Goal: Communication & Community: Ask a question

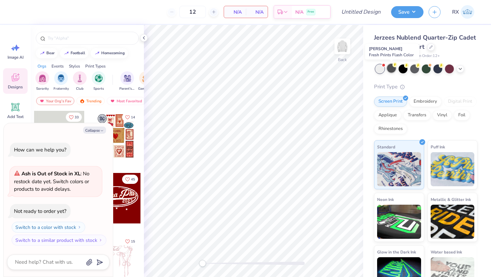
click at [393, 67] on div at bounding box center [391, 68] width 9 height 9
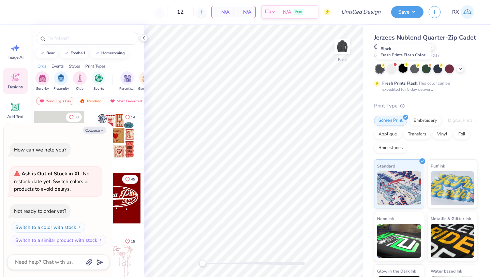
click at [403, 66] on div at bounding box center [402, 68] width 9 height 9
click at [413, 67] on div at bounding box center [414, 68] width 9 height 9
click at [426, 68] on div at bounding box center [425, 68] width 9 height 9
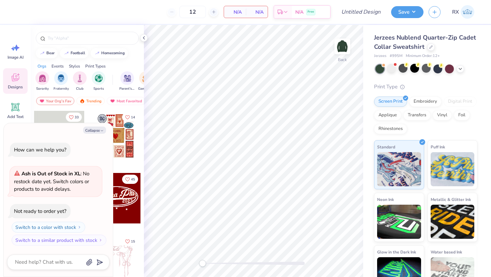
scroll to position [45, 0]
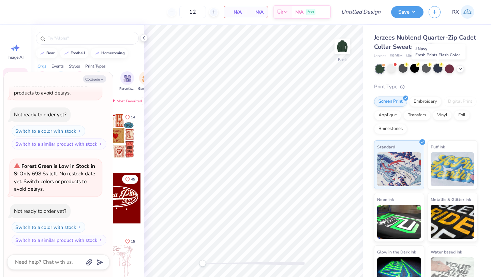
click at [437, 68] on div at bounding box center [437, 68] width 9 height 9
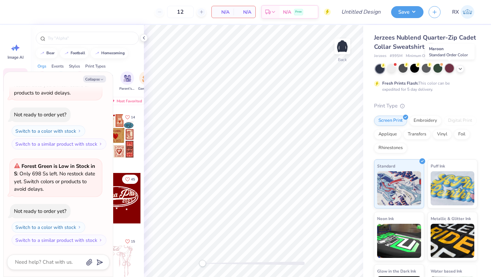
click at [447, 68] on div at bounding box center [449, 68] width 9 height 9
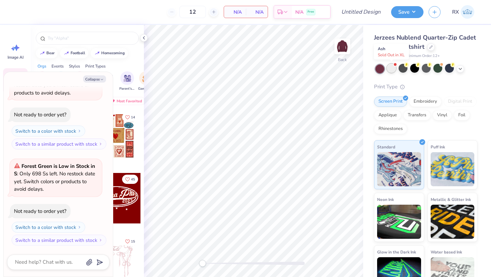
click at [391, 69] on div at bounding box center [391, 68] width 9 height 9
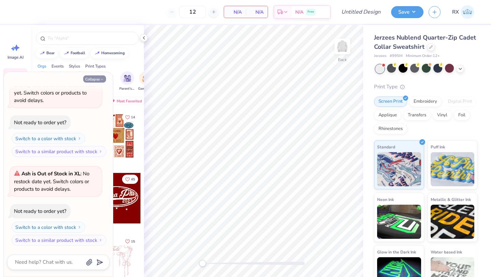
click at [103, 78] on icon "button" at bounding box center [102, 79] width 4 height 4
type textarea "x"
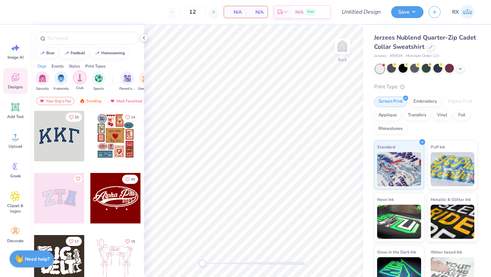
click at [81, 78] on img "filter for Club" at bounding box center [79, 78] width 7 height 8
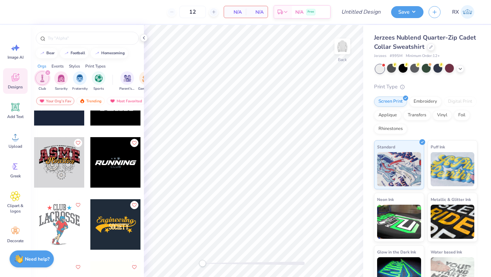
scroll to position [4082, 0]
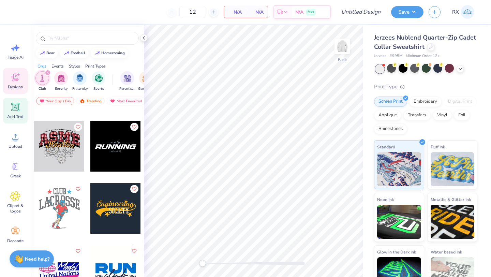
click at [10, 110] on icon at bounding box center [15, 107] width 10 height 10
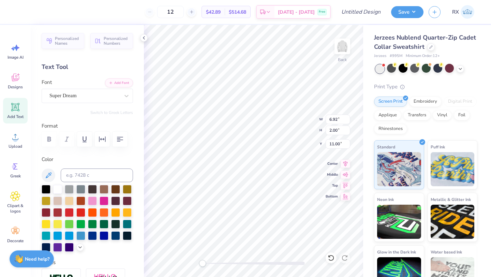
scroll to position [0, 0]
type textarea "flipside"
click at [125, 99] on icon at bounding box center [126, 95] width 7 height 7
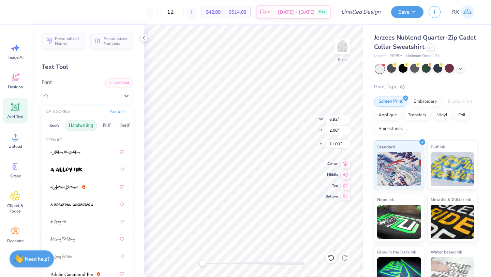
click at [83, 123] on button "Handwriting" at bounding box center [81, 125] width 32 height 11
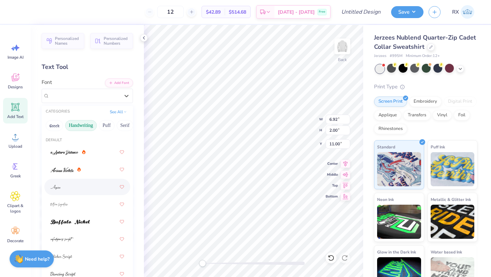
scroll to position [76, 0]
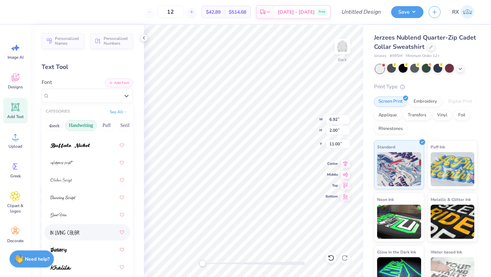
click at [72, 230] on span at bounding box center [64, 232] width 29 height 7
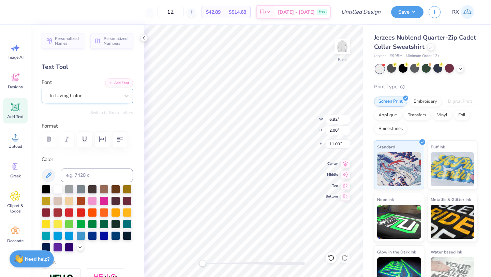
click at [83, 98] on div "In Living Color" at bounding box center [85, 95] width 72 height 11
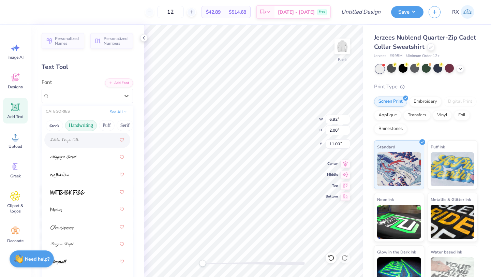
scroll to position [222, 0]
click at [109, 126] on button "Puff" at bounding box center [107, 125] width 16 height 11
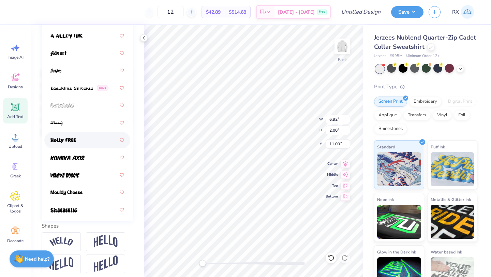
scroll to position [0, 0]
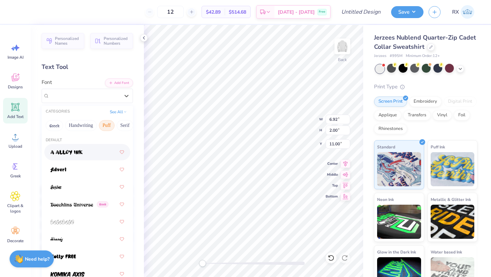
click at [128, 117] on div "CATEGORIES See All" at bounding box center [87, 112] width 91 height 12
click at [126, 125] on button "Serif" at bounding box center [125, 125] width 17 height 11
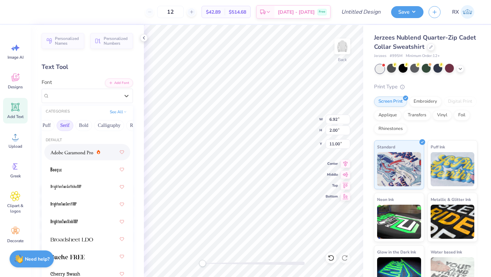
scroll to position [0, 61]
click at [87, 124] on button "Bold" at bounding box center [83, 125] width 17 height 11
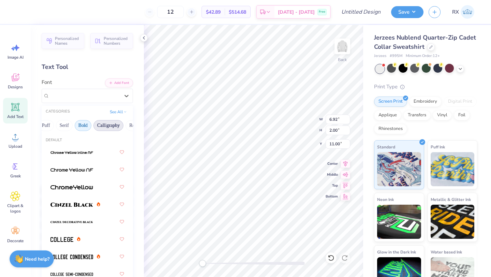
click at [103, 126] on button "Calligraphy" at bounding box center [108, 125] width 30 height 11
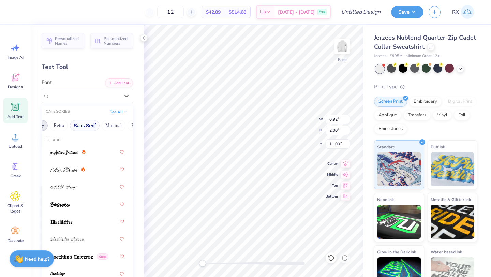
scroll to position [0, 135]
click at [91, 124] on button "Sans Serif" at bounding box center [86, 125] width 30 height 11
click at [63, 125] on button "Retro" at bounding box center [60, 125] width 18 height 11
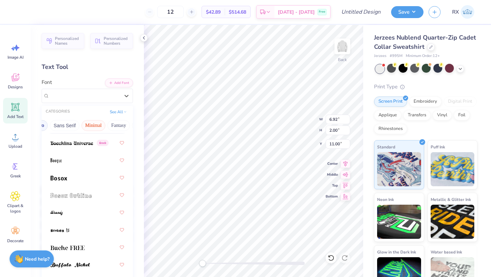
scroll to position [0, 159]
click at [94, 126] on button "Minimal" at bounding box center [91, 125] width 24 height 11
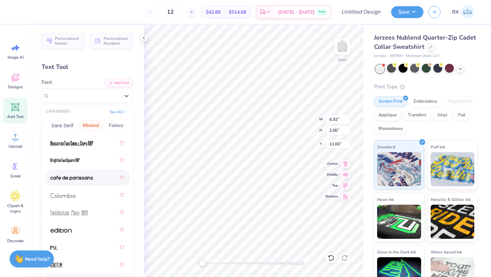
click at [81, 177] on img at bounding box center [71, 177] width 43 height 5
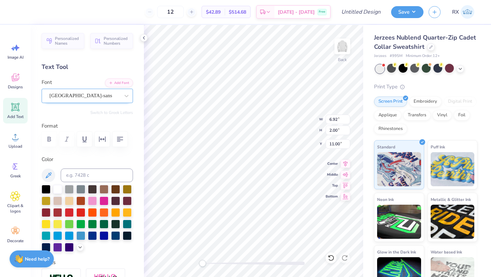
click at [117, 96] on div "cafe de paris-sans" at bounding box center [85, 95] width 72 height 11
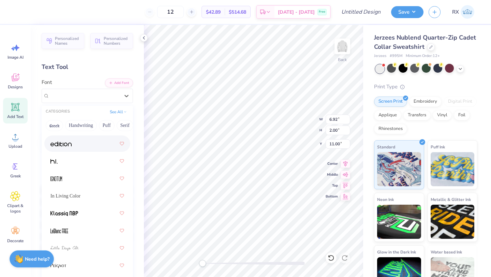
scroll to position [166, 0]
click at [95, 156] on div at bounding box center [87, 160] width 74 height 12
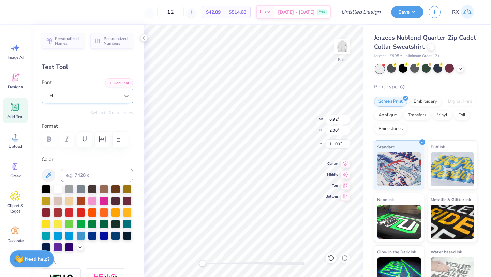
click at [127, 98] on icon at bounding box center [126, 95] width 7 height 7
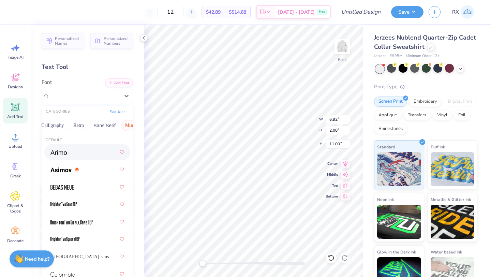
scroll to position [0, 200]
click at [68, 129] on button "Fantasy" at bounding box center [74, 125] width 22 height 11
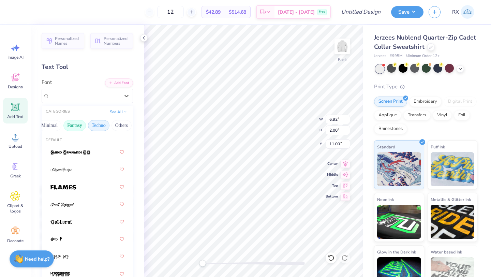
click at [96, 122] on button "Techno" at bounding box center [98, 125] width 21 height 11
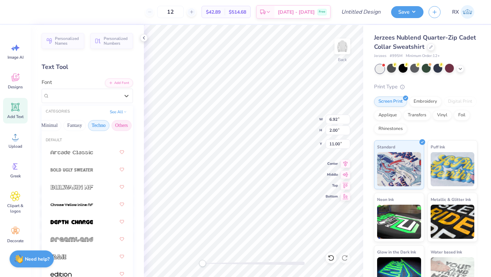
click at [118, 125] on button "Others" at bounding box center [121, 125] width 20 height 11
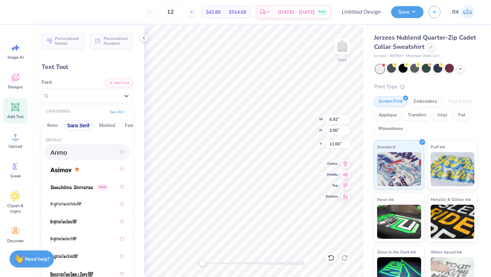
scroll to position [0, 133]
click at [82, 122] on button "Sans Serif" at bounding box center [89, 125] width 30 height 11
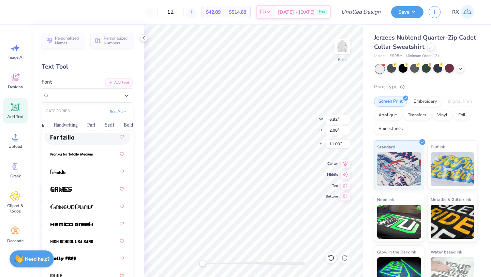
scroll to position [0, 13]
click at [110, 124] on button "Serif" at bounding box center [111, 125] width 17 height 11
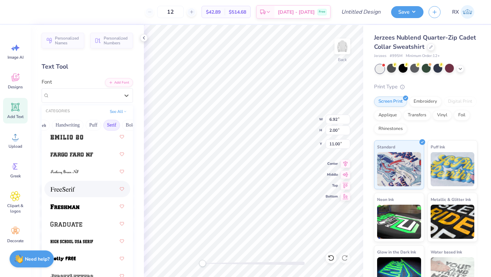
click at [92, 190] on div at bounding box center [87, 189] width 74 height 12
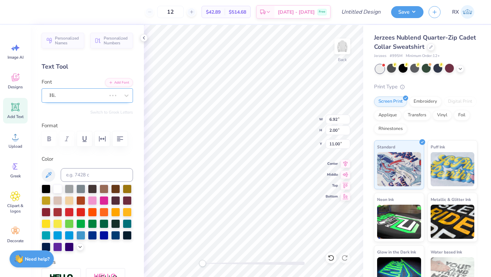
click at [109, 98] on div at bounding box center [113, 95] width 12 height 7
click at [49, 209] on div at bounding box center [46, 211] width 9 height 9
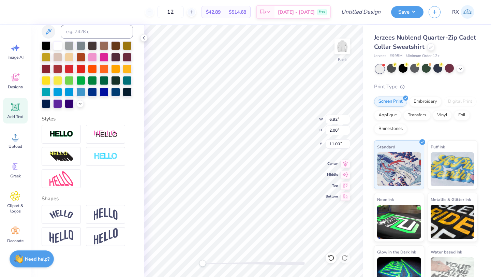
scroll to position [146, 0]
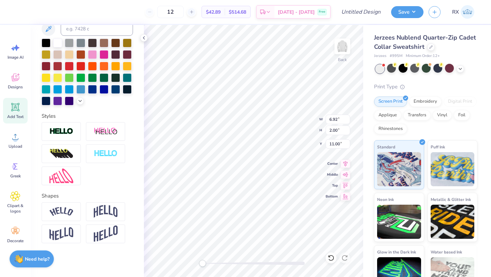
click at [121, 178] on div at bounding box center [87, 153] width 91 height 63
type input "4.88"
type input "1.53"
type input "11.71"
type input "3.79"
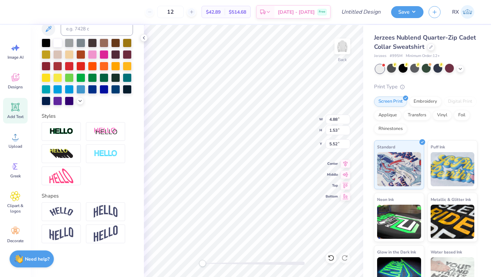
type input "1.19"
click at [341, 45] on img at bounding box center [341, 46] width 27 height 27
click at [340, 45] on img at bounding box center [342, 47] width 14 height 14
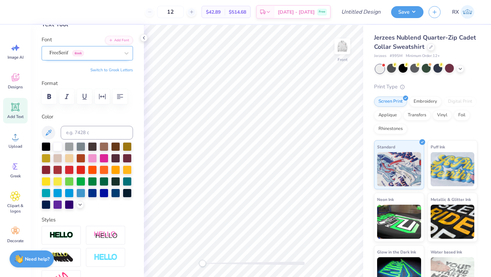
scroll to position [0, 0]
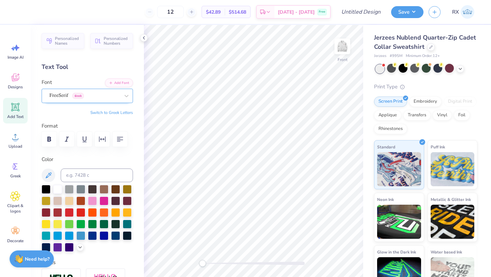
click at [18, 112] on div "Add Text" at bounding box center [15, 111] width 25 height 26
click at [108, 98] on div "Super Dream" at bounding box center [85, 95] width 72 height 11
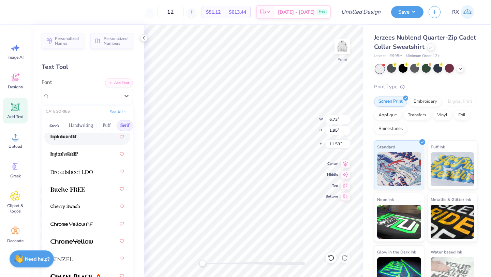
scroll to position [71, 0]
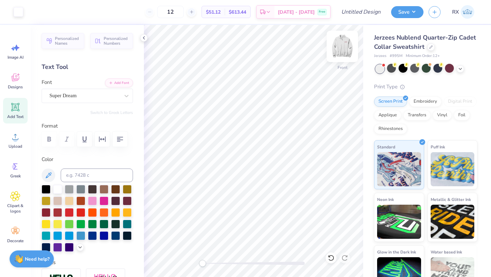
click at [343, 48] on img at bounding box center [341, 46] width 27 height 27
click at [339, 47] on img at bounding box center [341, 46] width 27 height 27
type input "3.69"
type input "1.16"
type input "6.77"
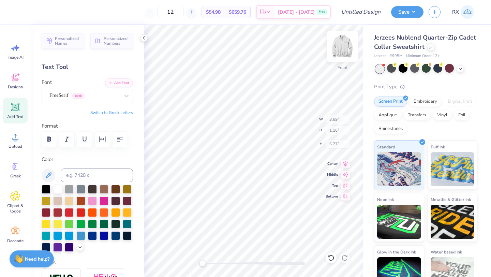
type input "6.73"
type input "1.95"
type input "11.53"
click at [117, 96] on div "Super Dream" at bounding box center [85, 95] width 72 height 11
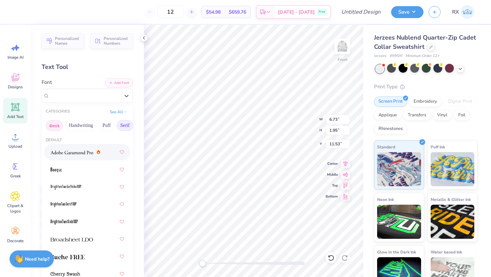
click at [56, 124] on button "Greek" at bounding box center [54, 125] width 17 height 11
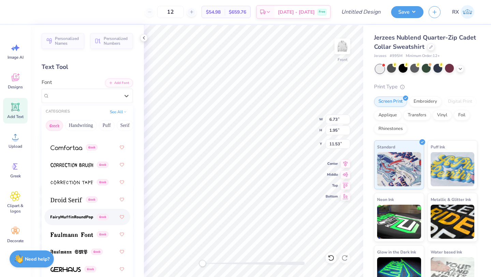
scroll to position [0, 0]
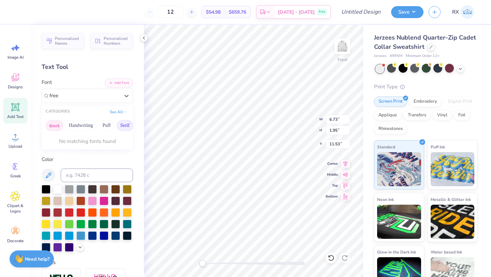
click at [119, 127] on button "Serif" at bounding box center [125, 125] width 17 height 11
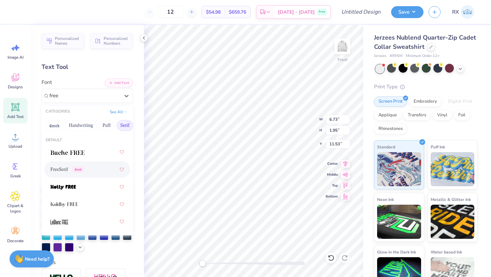
click at [72, 168] on span "Greek" at bounding box center [78, 169] width 12 height 6
type input "free"
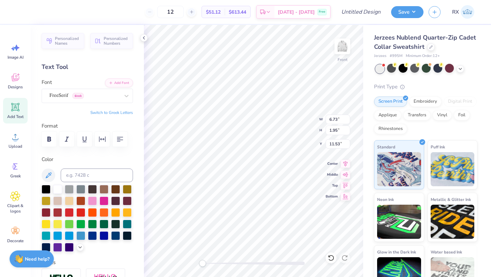
scroll to position [0, 1]
type textarea "stanford, ca"
click at [46, 212] on div at bounding box center [46, 211] width 9 height 9
type input "5.55"
type input "1.02"
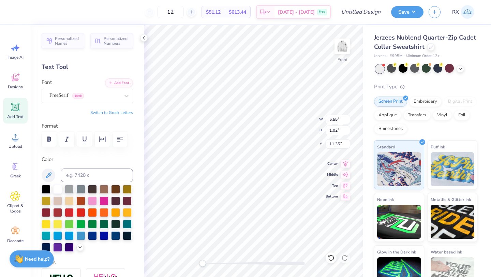
type input "4.10"
type input "0.75"
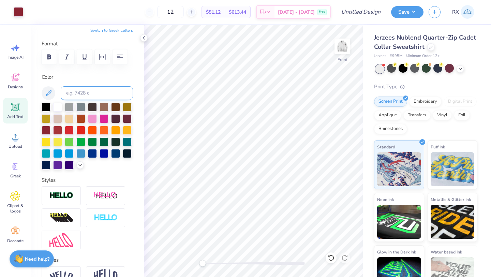
scroll to position [0, 0]
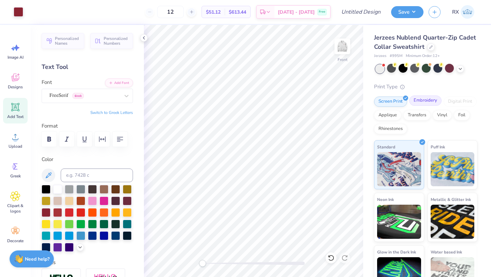
click at [431, 102] on div "Embroidery" at bounding box center [425, 100] width 32 height 10
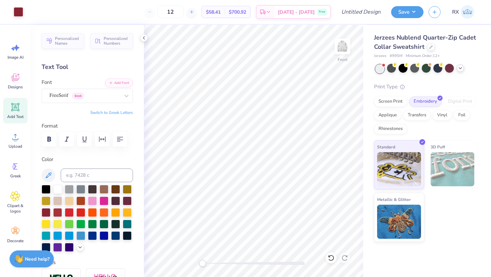
click at [460, 68] on icon at bounding box center [459, 67] width 5 height 5
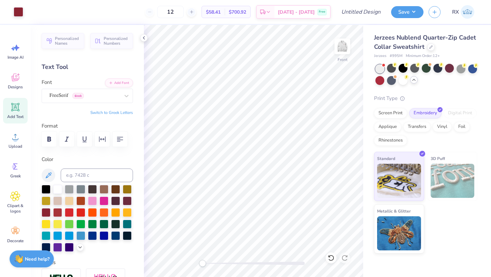
click at [428, 83] on div at bounding box center [426, 74] width 102 height 20
type input "0.84"
click at [339, 43] on img at bounding box center [341, 46] width 27 height 27
click at [339, 43] on img at bounding box center [342, 47] width 14 height 14
click at [340, 45] on img at bounding box center [341, 46] width 27 height 27
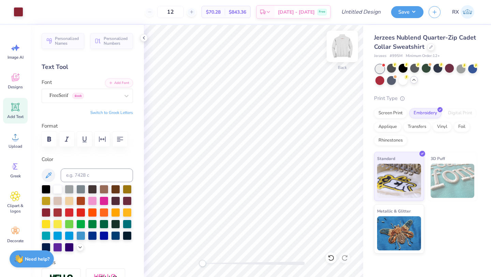
click at [342, 45] on img at bounding box center [341, 46] width 27 height 27
click at [342, 45] on img at bounding box center [342, 47] width 14 height 14
click at [338, 49] on img at bounding box center [341, 46] width 27 height 27
click at [338, 49] on img at bounding box center [342, 47] width 14 height 14
click at [342, 48] on img at bounding box center [341, 46] width 27 height 27
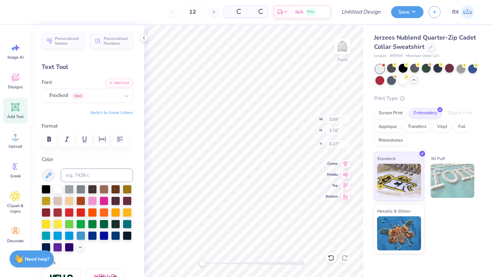
type input "3.69"
type input "1.16"
type input "6.27"
type input "4.10"
type input "0.75"
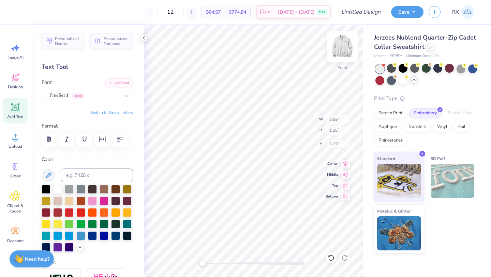
type input "2.25"
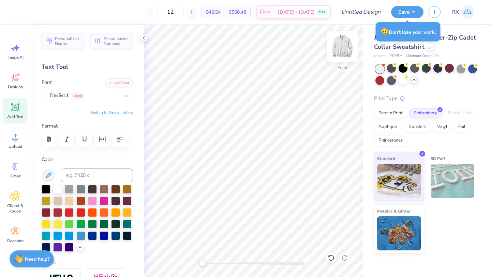
click at [342, 49] on img at bounding box center [341, 46] width 27 height 27
click at [74, 120] on div "Personalized Names Personalized Numbers Text Tool Add Font Font FreeSerif Greek…" at bounding box center [87, 151] width 113 height 252
click at [16, 114] on span "Add Text" at bounding box center [15, 116] width 16 height 5
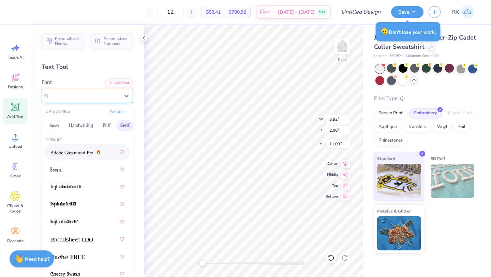
click at [117, 97] on div "Super Dream" at bounding box center [85, 95] width 72 height 11
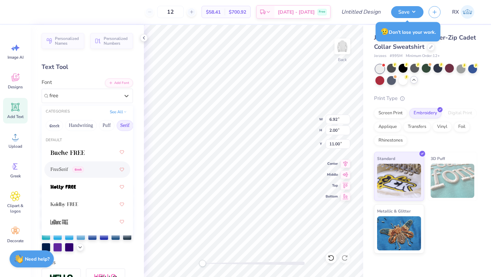
click at [100, 167] on div "FreeSerif Greek" at bounding box center [87, 169] width 74 height 12
type input "free"
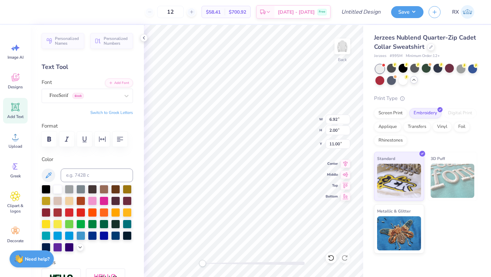
scroll to position [0, 1]
type textarea "stanford, ca"
click at [48, 210] on div at bounding box center [46, 211] width 9 height 9
type input "3.67"
type input "0.67"
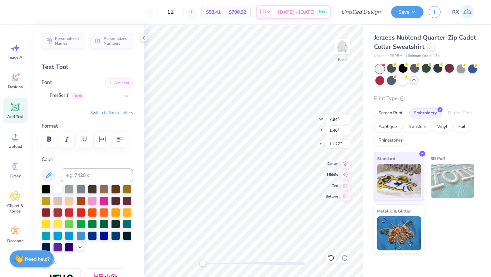
type input "12.06"
click at [296, 128] on div "Back W 3.79 3.79 " H 1.20 1.20 " Y 5.12 5.12 " Center Middle Top Bottom" at bounding box center [253, 151] width 219 height 252
type input "4.01"
type input "1.26"
type input "5.05"
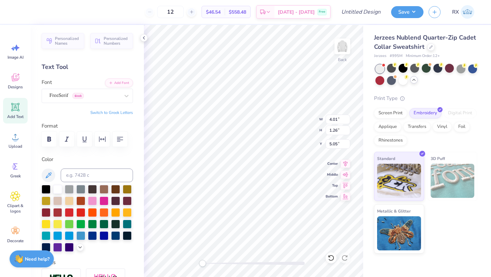
type input "3.65"
type input "1.15"
type input "5.16"
type input "2.61"
type input "0.48"
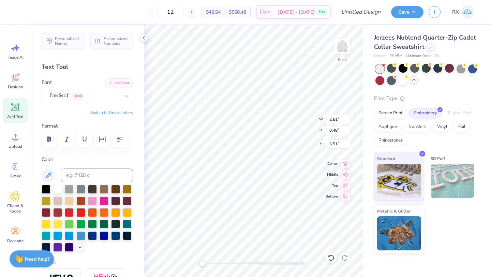
type input "6.51"
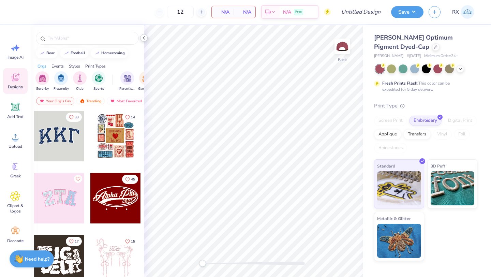
click at [143, 38] on polyline at bounding box center [143, 37] width 1 height 3
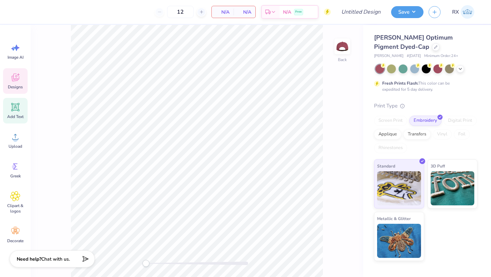
click at [15, 106] on icon at bounding box center [15, 107] width 8 height 8
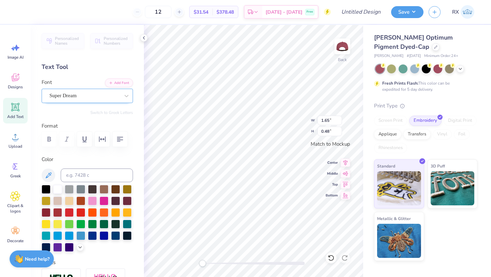
click at [104, 96] on div "Super Dream" at bounding box center [85, 95] width 72 height 11
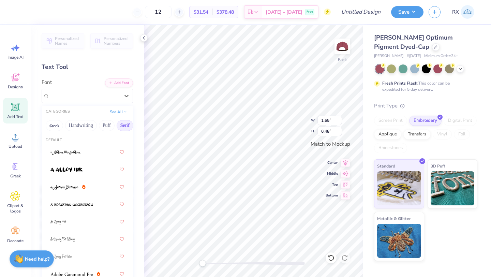
click at [124, 126] on button "Serif" at bounding box center [125, 125] width 17 height 11
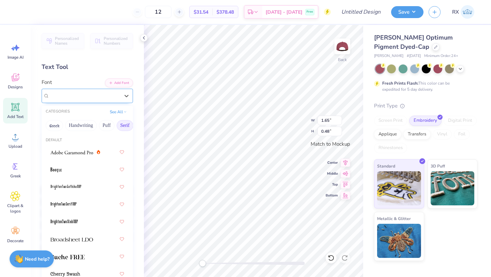
click at [87, 95] on div "Super Dream" at bounding box center [84, 96] width 70 height 8
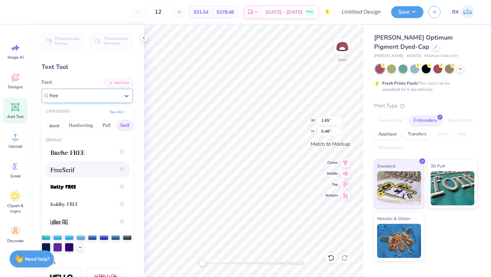
click at [82, 172] on div at bounding box center [87, 169] width 74 height 12
type input "free"
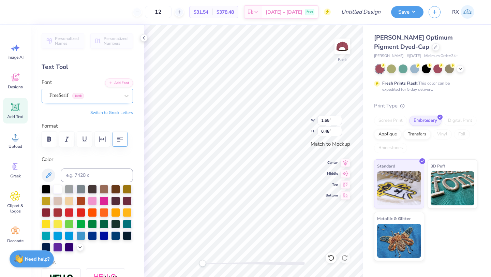
scroll to position [0, 0]
type textarea "flipside"
type input "1.73"
type input "0.55"
type input "2.01"
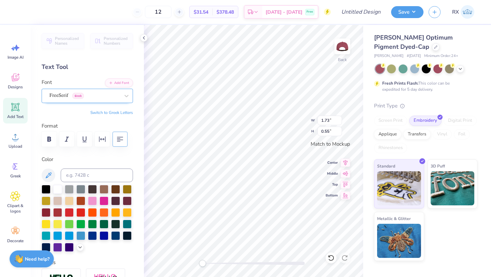
type input "0.64"
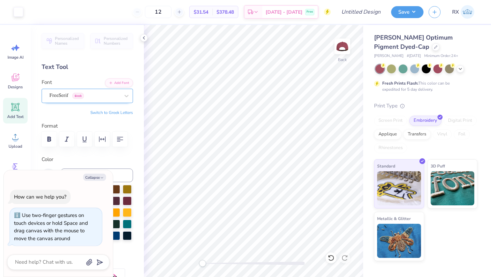
click at [167, 266] on div "Back" at bounding box center [253, 151] width 219 height 252
click at [346, 48] on img at bounding box center [341, 46] width 27 height 27
click at [15, 109] on icon at bounding box center [15, 107] width 6 height 6
type textarea "x"
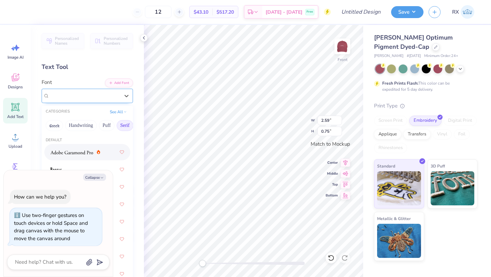
click at [114, 96] on div "Super Dream" at bounding box center [85, 95] width 72 height 11
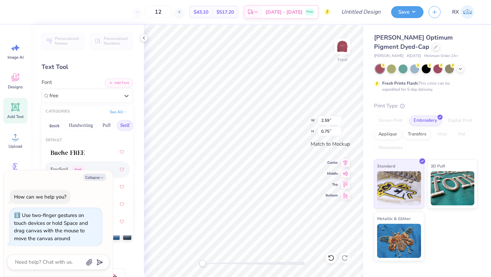
click at [96, 164] on div "FreeSerif Greek" at bounding box center [87, 169] width 74 height 12
type input "free"
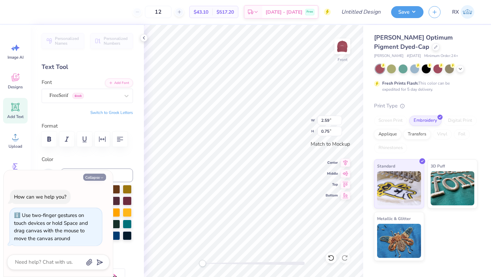
click at [95, 174] on button "Collapse" at bounding box center [94, 176] width 23 height 7
type textarea "x"
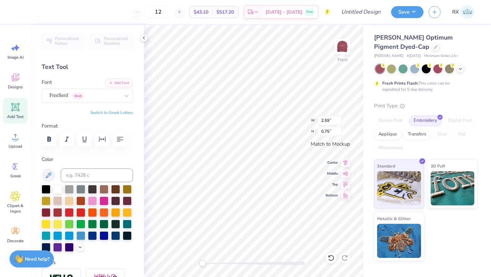
type textarea "stanford, ca"
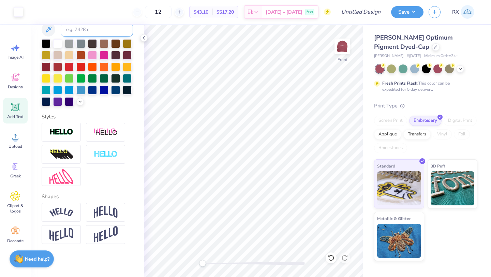
scroll to position [146, 0]
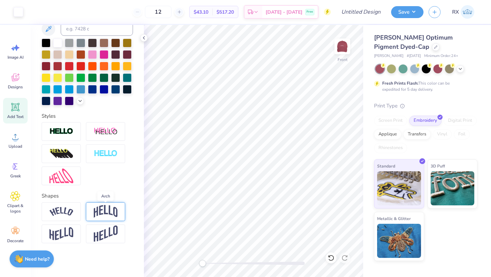
click at [108, 205] on img at bounding box center [106, 211] width 24 height 13
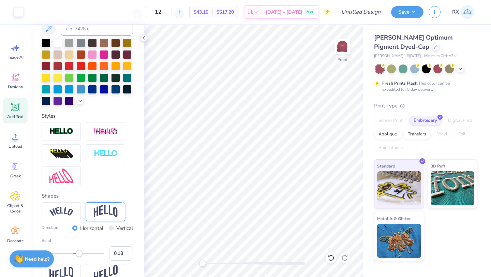
type input "0.16"
drag, startPoint x: 86, startPoint y: 252, endPoint x: 78, endPoint y: 252, distance: 8.2
click at [78, 252] on div "Accessibility label" at bounding box center [77, 253] width 7 height 7
type input "0.29"
drag, startPoint x: 78, startPoint y: 252, endPoint x: 81, endPoint y: 252, distance: 3.7
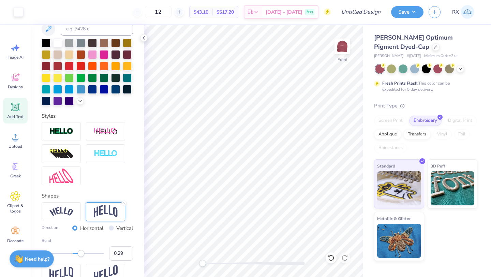
click at [81, 252] on div "Accessibility label" at bounding box center [81, 253] width 7 height 7
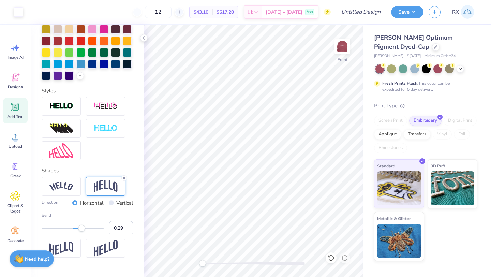
scroll to position [174, 0]
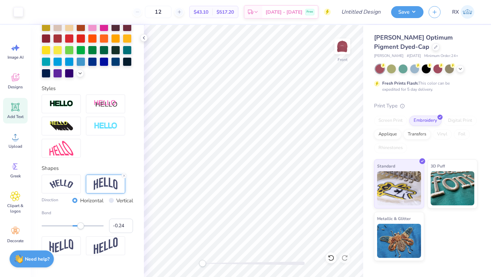
type input "-0.25"
drag, startPoint x: 81, startPoint y: 225, endPoint x: 65, endPoint y: 224, distance: 16.0
click at [65, 225] on div "Accessibility label" at bounding box center [64, 225] width 7 height 7
type input "-0.13"
drag, startPoint x: 65, startPoint y: 224, endPoint x: 69, endPoint y: 224, distance: 4.1
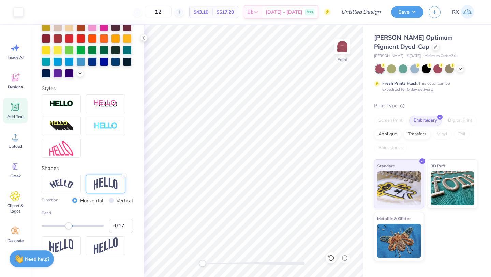
click at [69, 224] on div "Accessibility label" at bounding box center [68, 225] width 7 height 7
click at [125, 175] on icon at bounding box center [124, 175] width 4 height 4
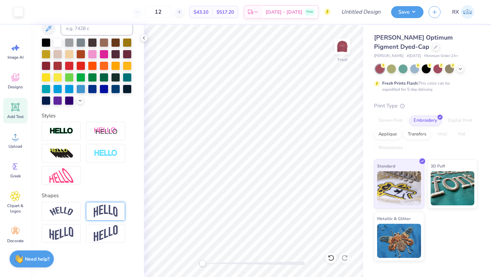
scroll to position [146, 0]
click at [68, 208] on img at bounding box center [61, 211] width 24 height 9
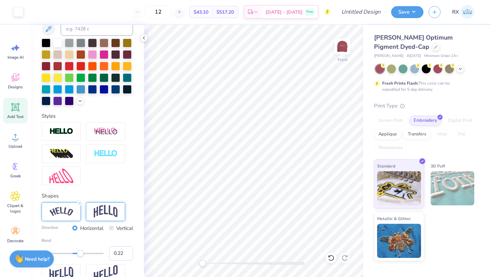
type input "0.21"
drag, startPoint x: 86, startPoint y: 252, endPoint x: 79, endPoint y: 253, distance: 6.9
click at [79, 253] on div "Accessibility label" at bounding box center [79, 253] width 7 height 7
type input "0.27"
click at [81, 253] on div "Accessibility label" at bounding box center [80, 253] width 7 height 7
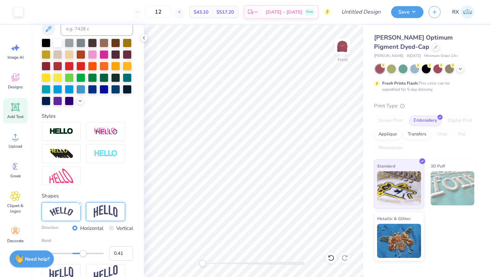
type input "0.42"
drag, startPoint x: 81, startPoint y: 253, endPoint x: 86, endPoint y: 253, distance: 4.4
click at [86, 253] on div "Accessibility label" at bounding box center [85, 253] width 7 height 7
type input "0.54"
drag, startPoint x: 86, startPoint y: 253, endPoint x: 89, endPoint y: 253, distance: 3.8
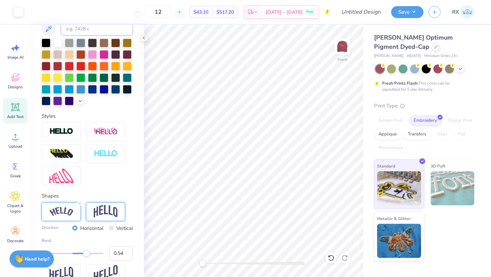
click at [89, 253] on div "Accessibility label" at bounding box center [86, 253] width 7 height 7
type input "5.03"
type input "1.40"
click at [342, 50] on img at bounding box center [341, 46] width 27 height 27
click at [344, 47] on img at bounding box center [341, 46] width 27 height 27
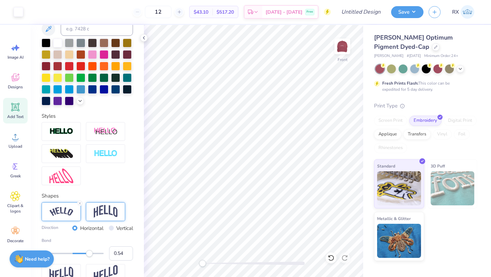
click at [344, 47] on img at bounding box center [342, 47] width 14 height 14
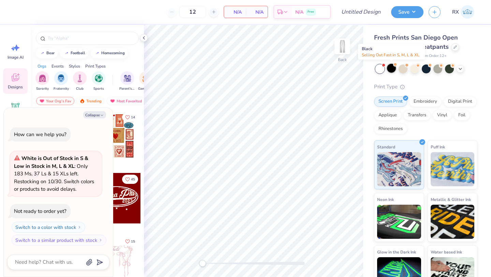
click at [390, 67] on div at bounding box center [391, 68] width 9 height 9
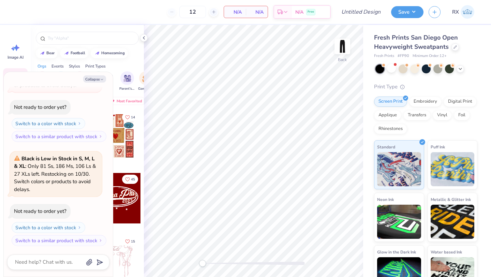
click at [464, 70] on div at bounding box center [426, 68] width 102 height 9
click at [460, 69] on icon at bounding box center [459, 67] width 5 height 5
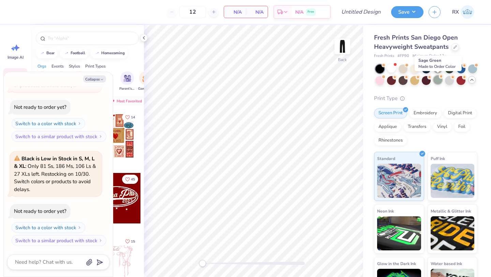
click at [438, 77] on div at bounding box center [437, 79] width 9 height 9
type textarea "x"
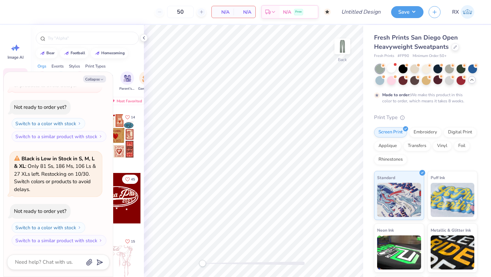
type input "50"
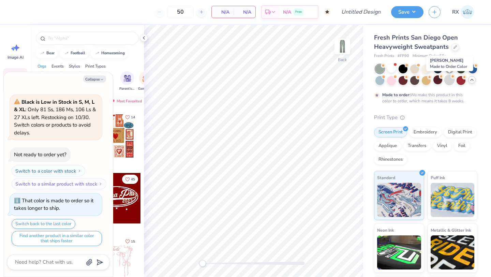
click at [447, 81] on div at bounding box center [449, 79] width 9 height 9
click at [400, 80] on div at bounding box center [402, 79] width 9 height 9
click at [143, 39] on icon at bounding box center [143, 37] width 5 height 5
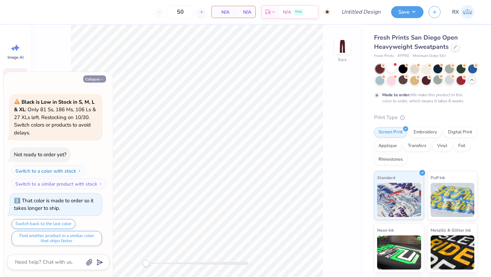
click at [99, 78] on button "Collapse" at bounding box center [94, 78] width 23 height 7
type textarea "x"
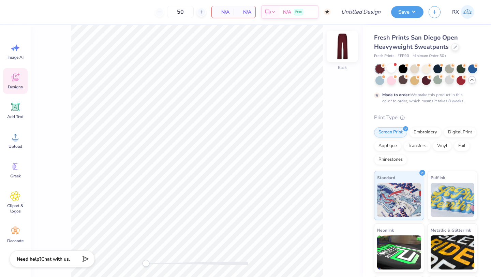
click at [339, 47] on img at bounding box center [341, 46] width 27 height 27
click at [16, 109] on icon at bounding box center [15, 107] width 6 height 6
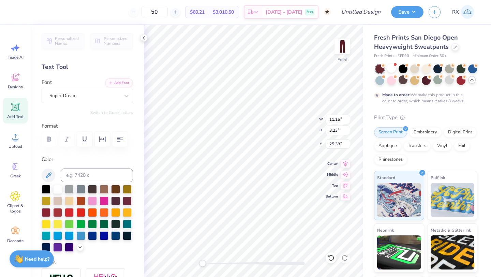
scroll to position [0, 0]
type textarea "flipside"
click at [109, 98] on div "Super Dream" at bounding box center [85, 95] width 72 height 11
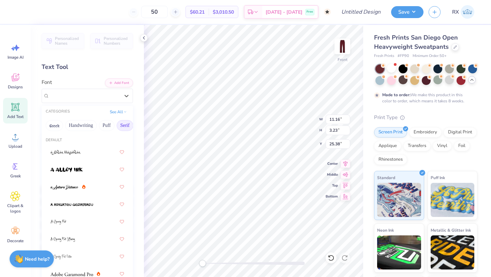
click at [122, 128] on button "Serif" at bounding box center [125, 125] width 17 height 11
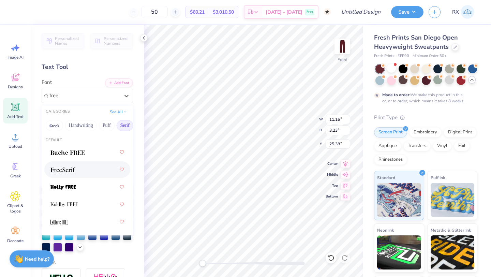
click at [85, 169] on div at bounding box center [87, 169] width 74 height 12
type input "free"
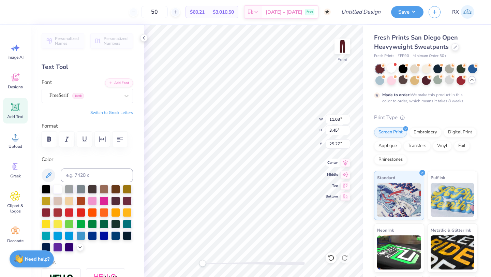
click at [344, 166] on icon at bounding box center [345, 162] width 10 height 8
click at [345, 173] on icon at bounding box center [345, 173] width 6 height 4
click at [343, 184] on icon at bounding box center [345, 184] width 10 height 8
click at [346, 162] on icon at bounding box center [345, 162] width 10 height 8
click at [344, 165] on icon at bounding box center [345, 162] width 10 height 8
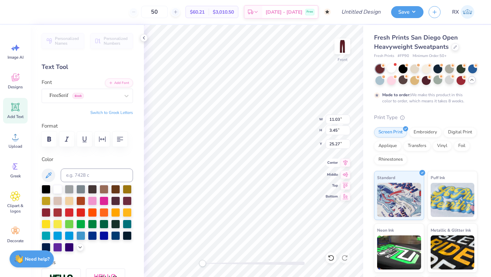
click at [344, 165] on icon at bounding box center [345, 162] width 10 height 8
type input "4.69"
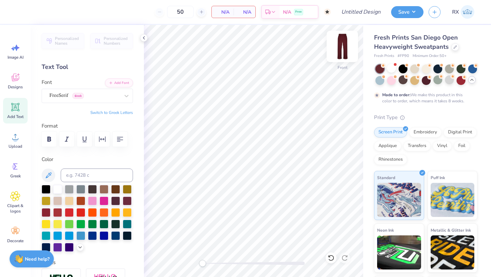
click at [349, 46] on img at bounding box center [341, 46] width 27 height 27
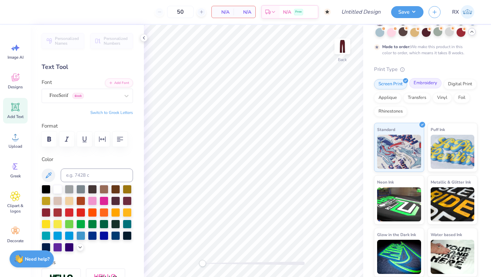
scroll to position [0, 0]
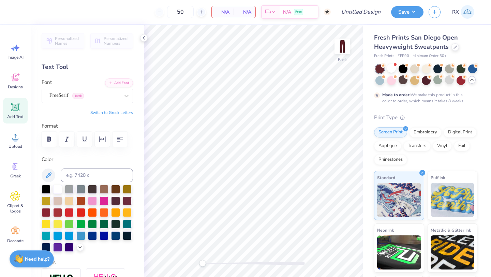
click at [159, 12] on div "50" at bounding box center [180, 12] width 51 height 12
click at [201, 14] on div at bounding box center [201, 11] width 9 height 9
click at [158, 9] on div at bounding box center [159, 11] width 9 height 9
click at [158, 9] on div "50" at bounding box center [180, 12] width 51 height 12
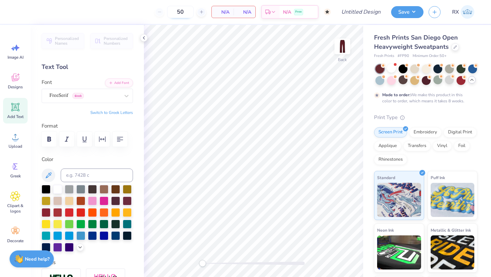
click at [189, 13] on input "50" at bounding box center [180, 12] width 27 height 12
type input "5"
type input "50"
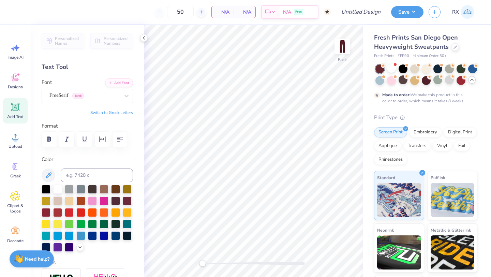
click at [202, 40] on body "50 N/A Per Item N/A Total Est. Delivery N/A Free Design Title Save RX Image AI …" at bounding box center [245, 138] width 491 height 277
click at [22, 114] on span "Add Text" at bounding box center [15, 116] width 16 height 5
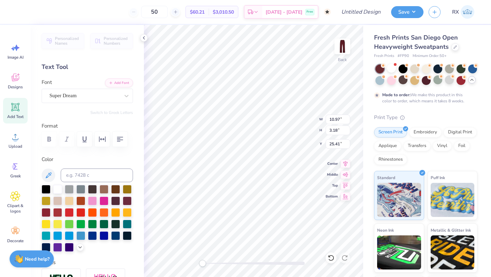
scroll to position [0, 0]
type textarea "flipside"
click at [87, 96] on div "Super Dream" at bounding box center [85, 95] width 72 height 11
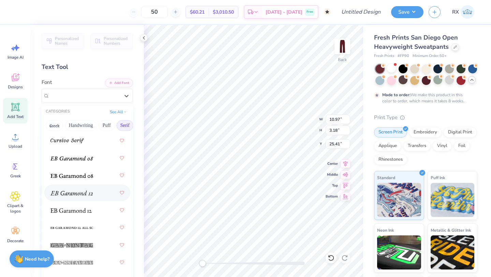
scroll to position [799, 0]
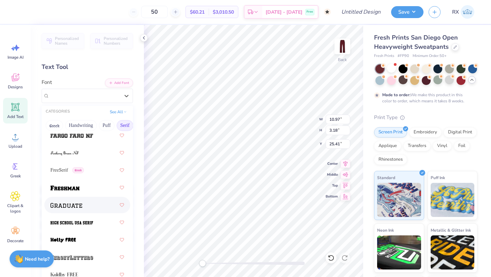
click at [88, 206] on div at bounding box center [87, 205] width 74 height 12
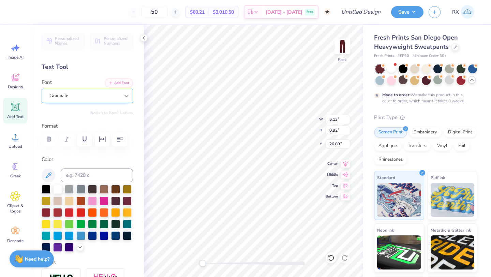
type input "6.13"
type input "0.92"
type input "26.89"
click at [122, 97] on div at bounding box center [126, 96] width 12 height 12
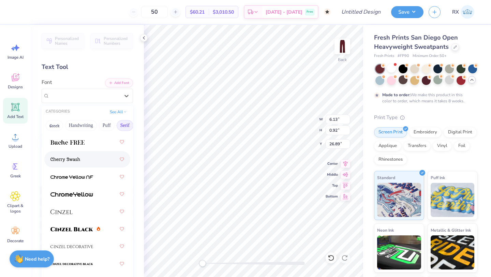
scroll to position [232, 0]
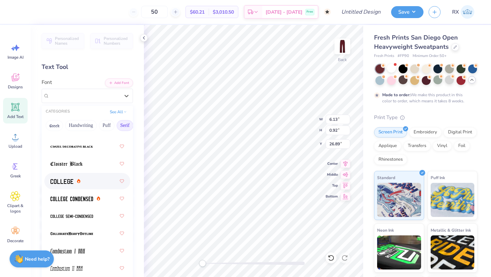
click at [93, 184] on div at bounding box center [87, 181] width 74 height 12
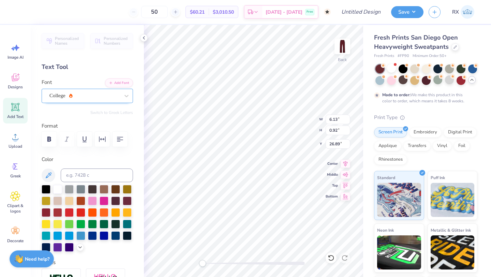
click at [94, 94] on div "College" at bounding box center [85, 95] width 72 height 11
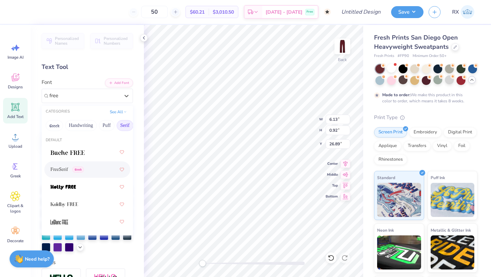
click at [88, 170] on div "FreeSerif Greek" at bounding box center [87, 169] width 74 height 12
type input "free"
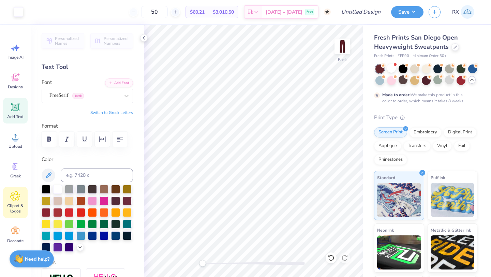
click at [18, 193] on icon at bounding box center [16, 196] width 10 height 10
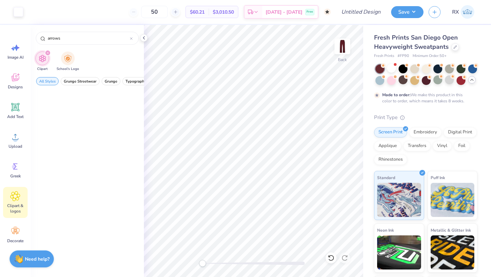
scroll to position [0, 0]
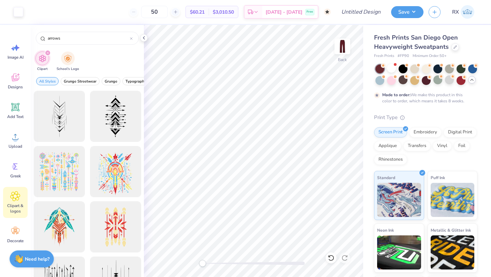
type input "arrows"
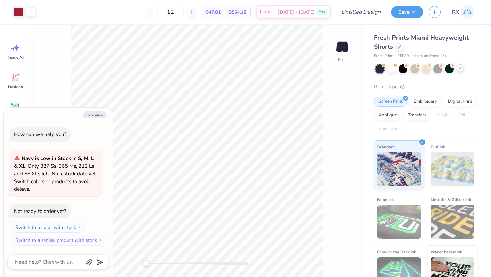
click at [461, 68] on icon at bounding box center [459, 67] width 5 height 5
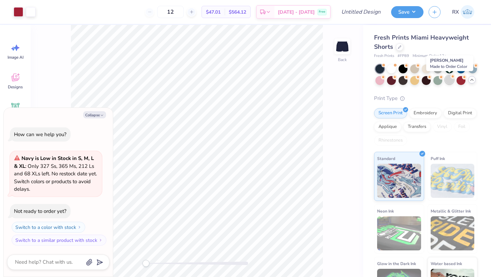
click at [452, 80] on div at bounding box center [449, 79] width 9 height 9
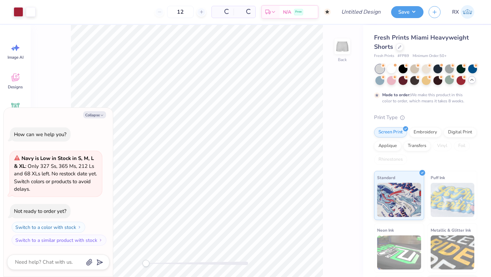
type textarea "x"
type input "50"
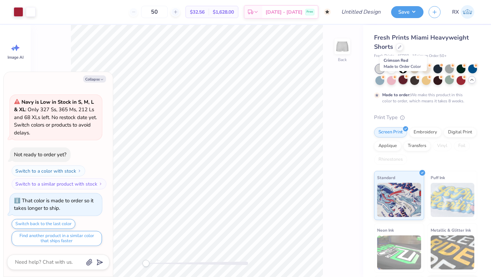
click at [399, 81] on div at bounding box center [402, 79] width 9 height 9
click at [392, 79] on div at bounding box center [391, 79] width 9 height 9
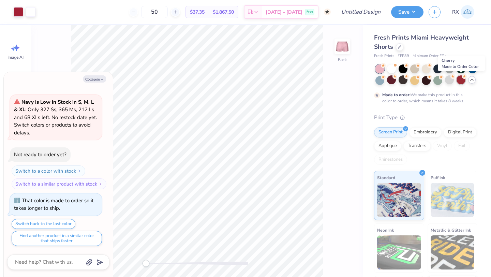
click at [462, 76] on circle at bounding box center [464, 76] width 5 height 5
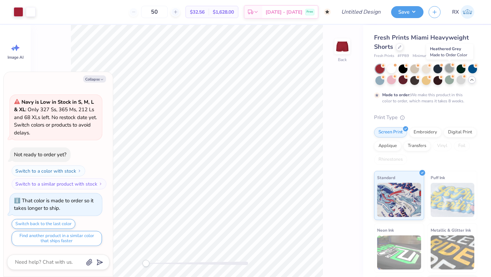
click at [448, 68] on div at bounding box center [449, 68] width 9 height 9
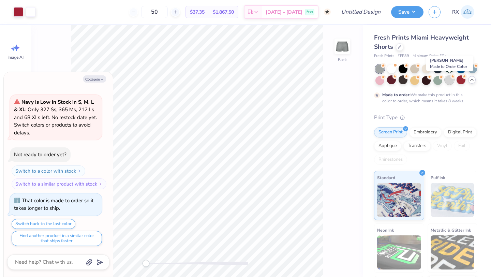
click at [447, 78] on div at bounding box center [449, 79] width 9 height 9
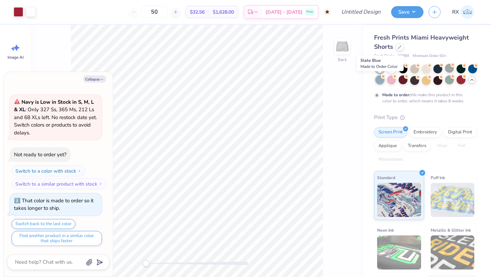
click at [378, 81] on div at bounding box center [379, 79] width 9 height 9
click at [168, 14] on input "50" at bounding box center [154, 12] width 27 height 12
click at [150, 13] on div "50" at bounding box center [154, 12] width 51 height 12
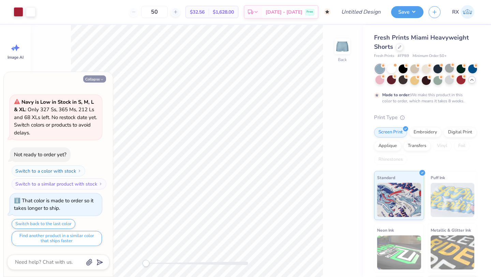
click at [96, 80] on button "Collapse" at bounding box center [94, 78] width 23 height 7
type textarea "x"
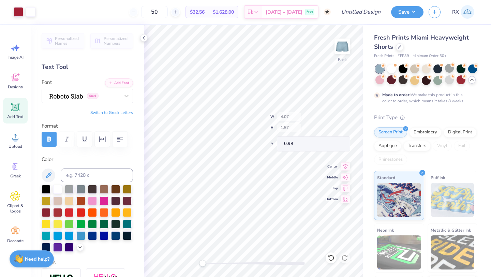
type input "4.07"
type input "1.57"
type input "0.98"
type textarea "DDD"
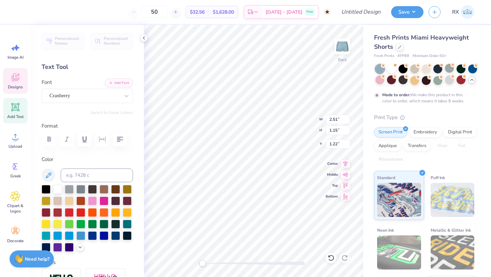
scroll to position [0, 0]
type textarea "tridelta"
click at [92, 237] on div at bounding box center [92, 234] width 9 height 9
click at [126, 234] on div at bounding box center [127, 234] width 9 height 9
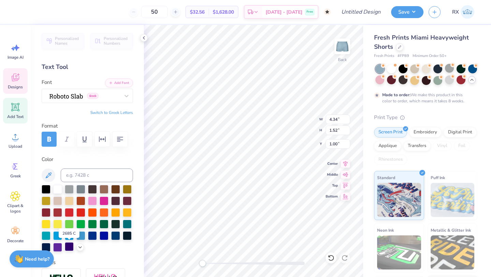
click at [69, 244] on div at bounding box center [69, 246] width 9 height 9
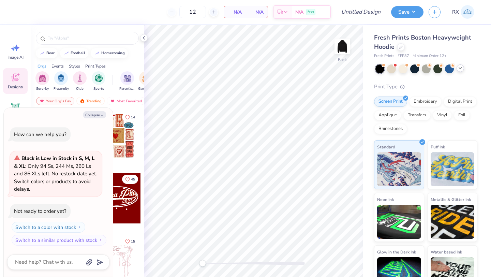
click at [458, 70] on icon at bounding box center [459, 67] width 5 height 5
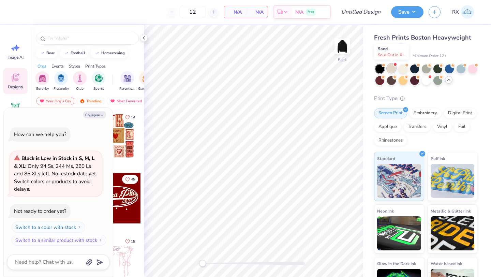
click at [389, 68] on div at bounding box center [391, 68] width 9 height 9
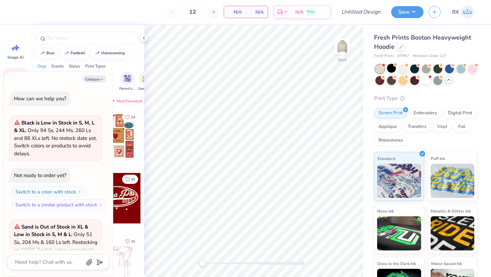
scroll to position [68, 0]
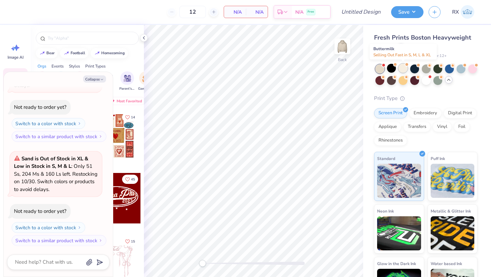
click at [400, 70] on div at bounding box center [402, 68] width 9 height 9
click at [414, 68] on div at bounding box center [414, 68] width 9 height 9
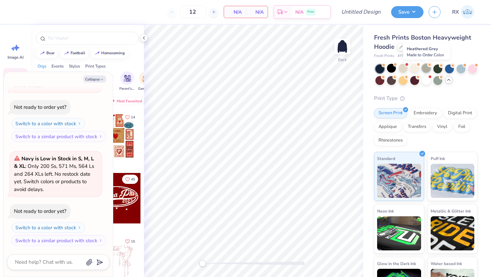
click at [426, 67] on div at bounding box center [425, 68] width 9 height 9
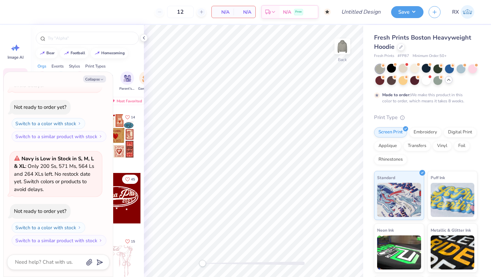
type textarea "x"
type input "50"
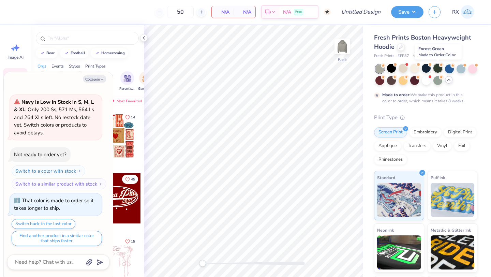
click at [435, 66] on div at bounding box center [437, 68] width 9 height 9
click at [453, 71] on div at bounding box center [449, 68] width 9 height 9
click at [463, 69] on div at bounding box center [460, 68] width 9 height 9
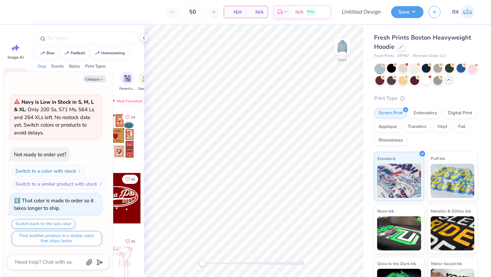
scroll to position [470, 0]
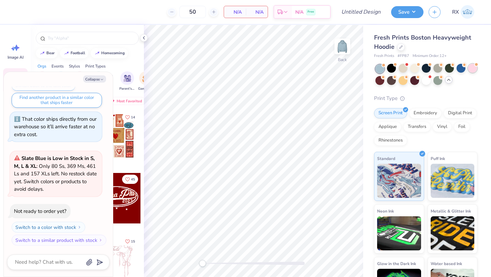
click at [474, 69] on div at bounding box center [472, 68] width 9 height 9
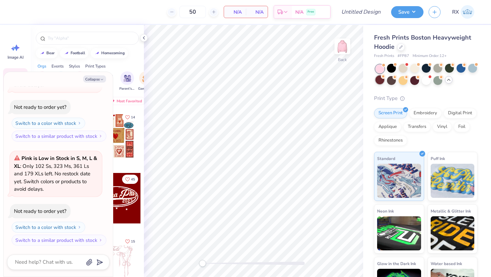
click at [379, 79] on div at bounding box center [379, 79] width 9 height 9
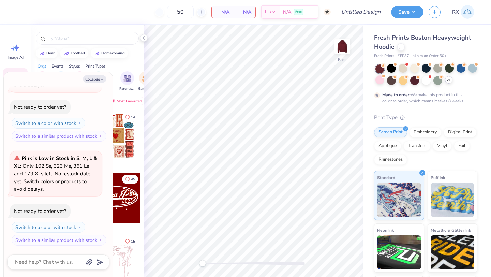
scroll to position [631, 0]
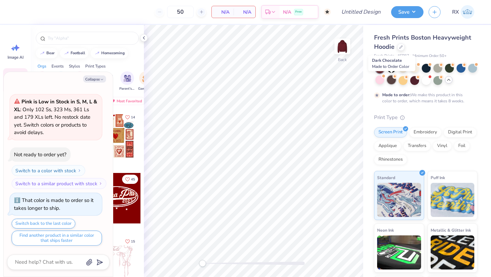
click at [389, 80] on div at bounding box center [391, 79] width 9 height 9
click at [402, 83] on div at bounding box center [402, 79] width 9 height 9
click at [435, 80] on div at bounding box center [437, 79] width 9 height 9
click at [390, 78] on div at bounding box center [391, 79] width 9 height 9
click at [98, 81] on button "Collapse" at bounding box center [94, 78] width 23 height 7
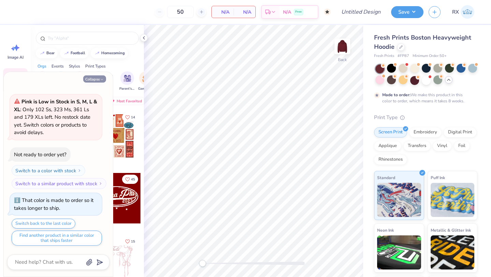
type textarea "x"
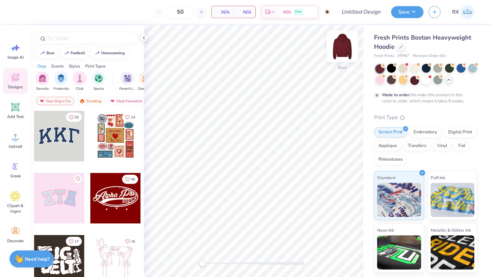
click at [339, 46] on img at bounding box center [341, 46] width 27 height 27
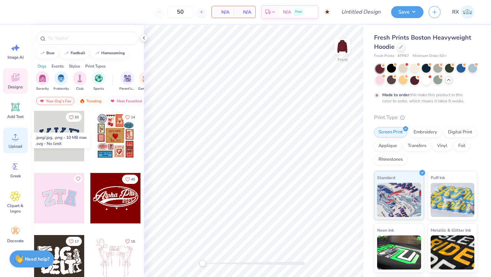
click at [15, 138] on circle at bounding box center [15, 139] width 5 height 5
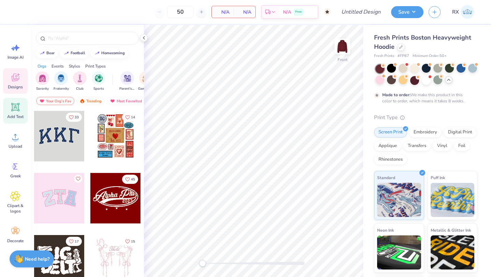
click at [16, 110] on icon at bounding box center [15, 107] width 6 height 6
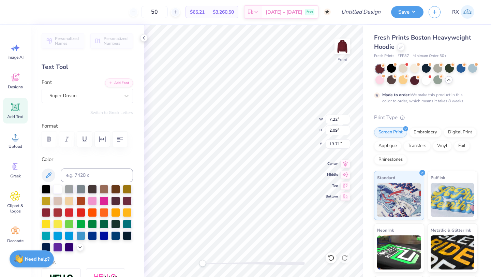
scroll to position [0, 0]
type textarea "TRIDELTA"
click at [102, 97] on div "Super Dream" at bounding box center [85, 95] width 72 height 11
click at [94, 96] on div "Super Dream" at bounding box center [84, 96] width 70 height 8
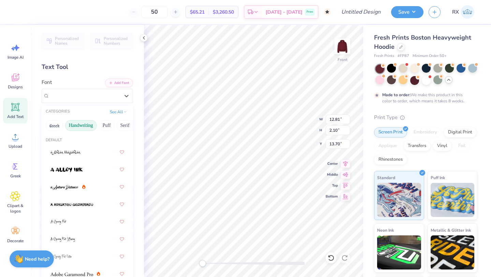
click at [82, 127] on button "Handwriting" at bounding box center [81, 125] width 32 height 11
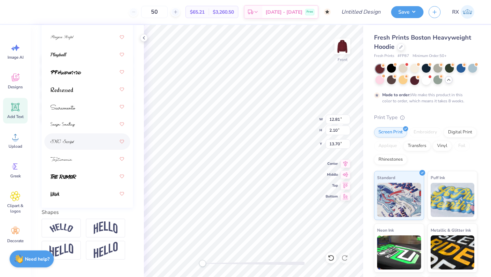
scroll to position [132, 0]
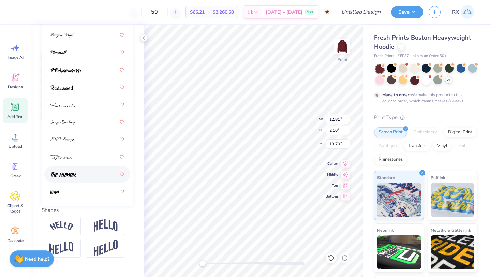
click at [84, 173] on div at bounding box center [87, 174] width 74 height 12
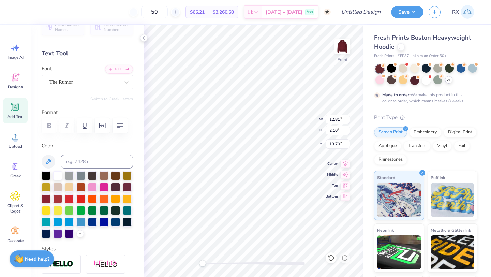
scroll to position [0, 0]
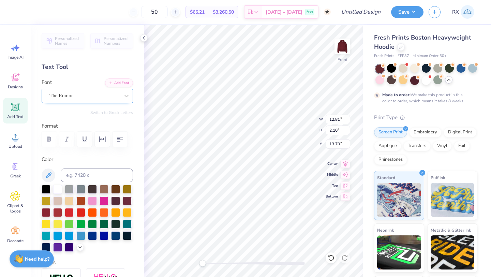
click at [83, 99] on div "The Rumor" at bounding box center [85, 95] width 72 height 11
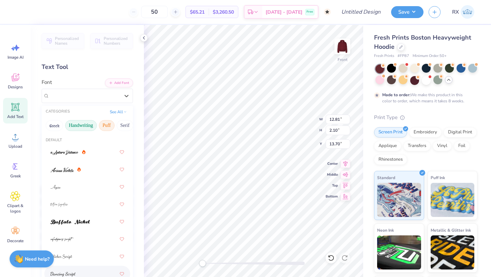
click at [106, 125] on button "Puff" at bounding box center [107, 125] width 16 height 11
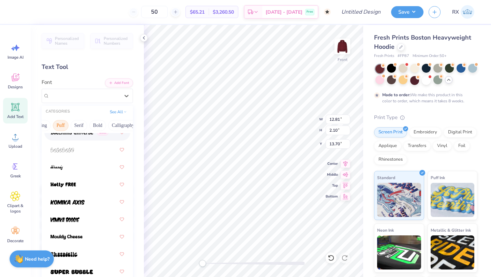
scroll to position [0, 50]
click at [95, 127] on button "Bold" at bounding box center [94, 125] width 17 height 11
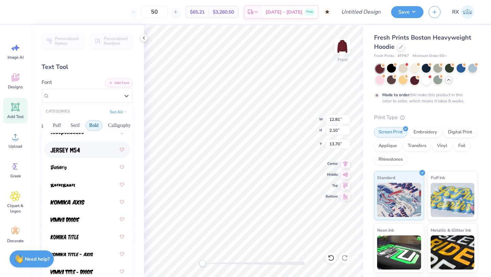
click at [94, 143] on div at bounding box center [87, 149] width 86 height 16
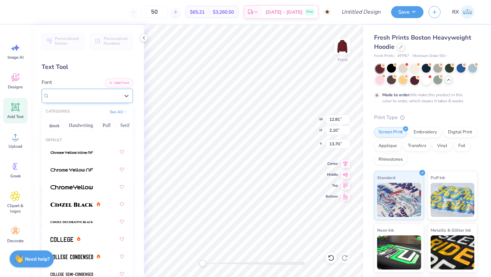
click at [91, 94] on div "Jersey M54" at bounding box center [85, 95] width 72 height 11
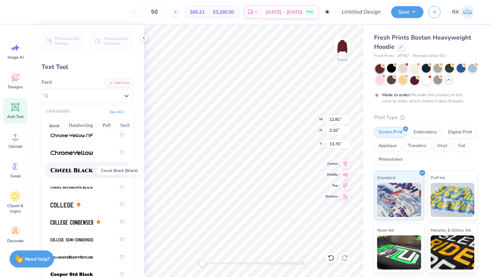
scroll to position [34, 0]
click at [83, 173] on span at bounding box center [71, 170] width 43 height 7
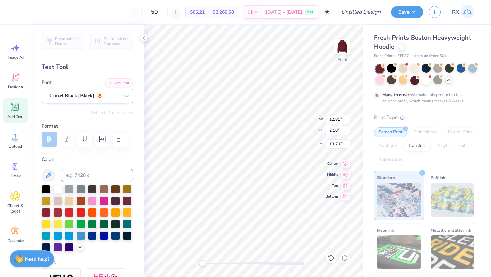
click at [91, 98] on div "Cinzel Black (Black)" at bounding box center [85, 95] width 72 height 11
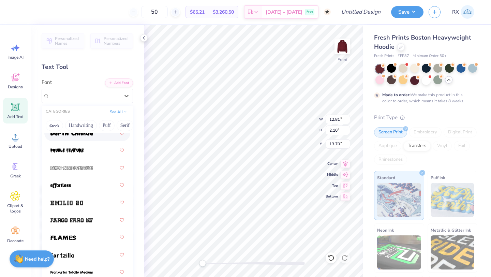
scroll to position [210, 0]
click at [89, 184] on div at bounding box center [87, 185] width 74 height 12
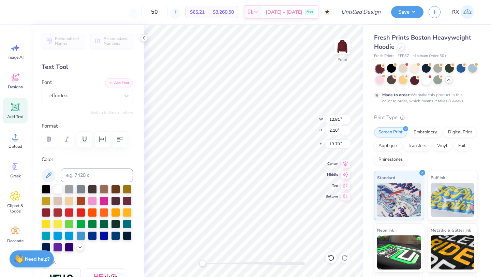
scroll to position [0, 0]
type textarea "TRIDELTA"
click at [113, 94] on div "effortless" at bounding box center [85, 95] width 72 height 11
click at [103, 99] on div "effortless" at bounding box center [85, 95] width 72 height 11
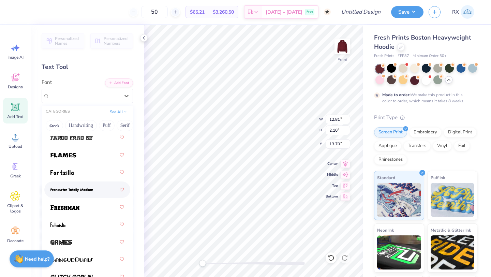
scroll to position [294, 0]
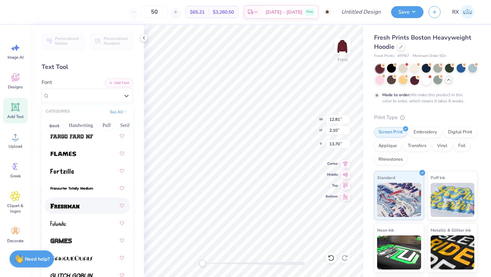
click at [98, 204] on div at bounding box center [87, 205] width 74 height 12
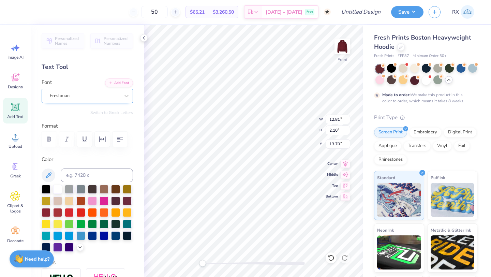
click at [80, 98] on div "Freshman" at bounding box center [85, 95] width 72 height 11
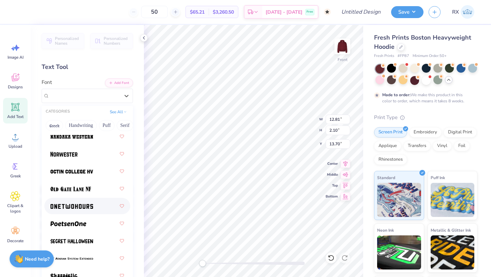
scroll to position [868, 0]
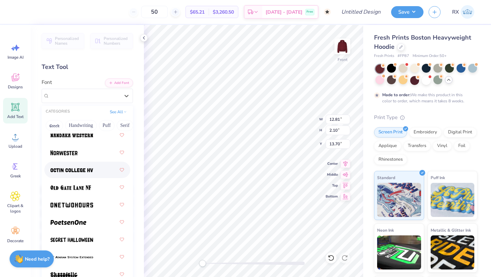
click at [95, 171] on div at bounding box center [87, 170] width 74 height 12
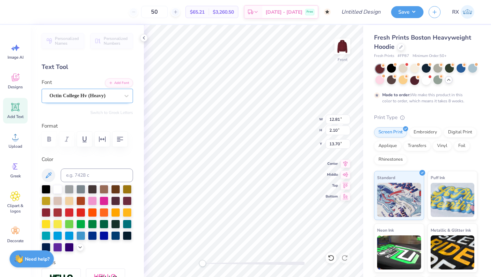
click at [96, 100] on div at bounding box center [84, 95] width 70 height 9
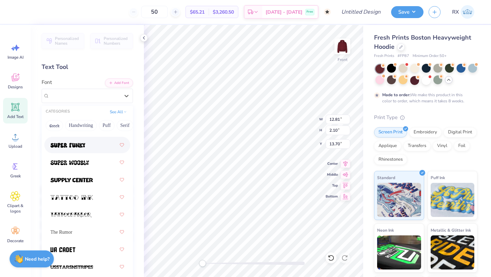
scroll to position [1132, 0]
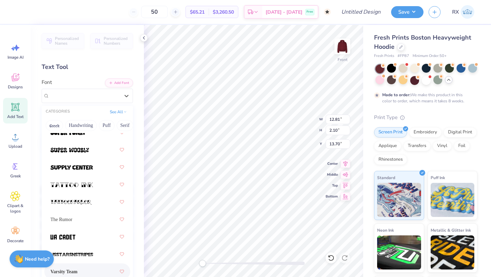
click at [87, 270] on div "Varsity Team" at bounding box center [87, 271] width 74 height 12
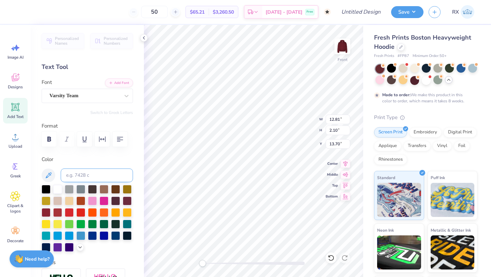
scroll to position [146, 0]
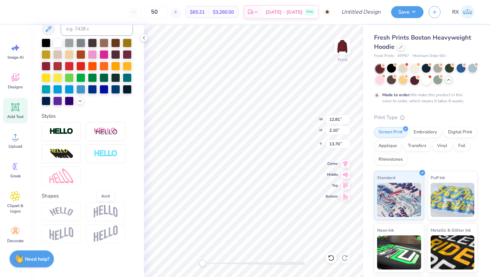
click at [104, 207] on img at bounding box center [106, 211] width 24 height 13
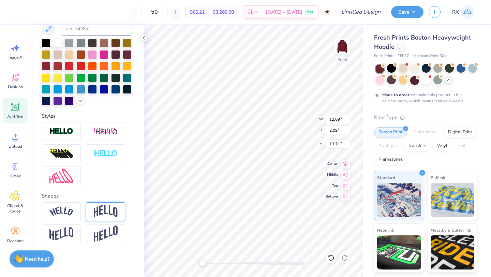
click at [114, 208] on img at bounding box center [106, 211] width 24 height 13
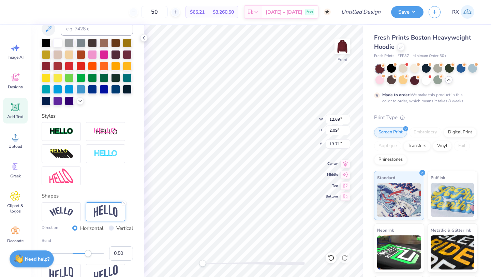
type input "4.71"
type input "12.39"
click at [326, 118] on div "Front W 12.69 12.69 " H 4.71 4.71 " Y 12.39 12.39 " Center Middle Top Bottom" at bounding box center [253, 151] width 219 height 252
type input "5.00"
type input "10.95"
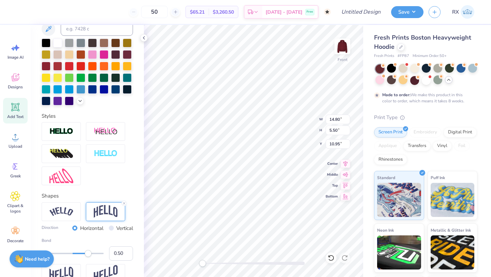
type input "14.80"
type input "5.50"
type input "10.17"
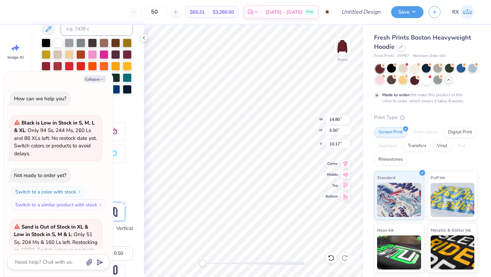
scroll to position [687, 0]
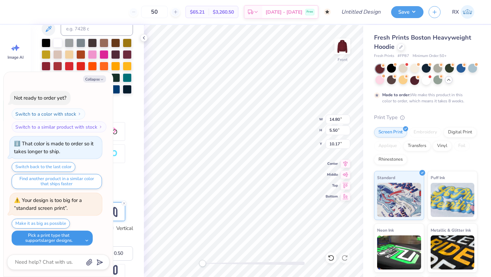
click at [81, 241] on button "Pick a print type that supports larger designs." at bounding box center [52, 237] width 81 height 15
click at [86, 236] on button "Pick a print type that supports larger designs." at bounding box center [52, 237] width 81 height 15
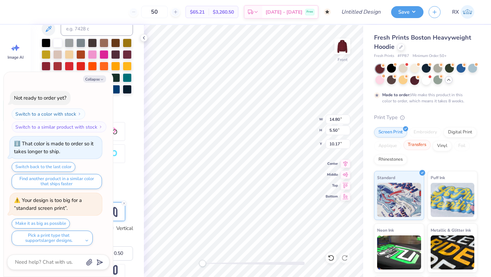
click at [418, 146] on div "Transfers" at bounding box center [416, 145] width 27 height 10
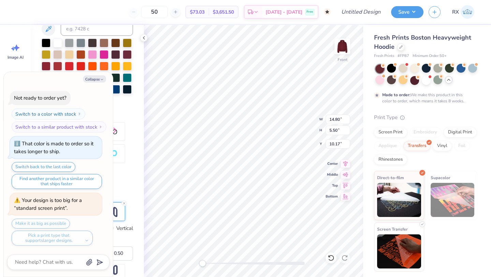
click at [399, 251] on img at bounding box center [399, 251] width 44 height 34
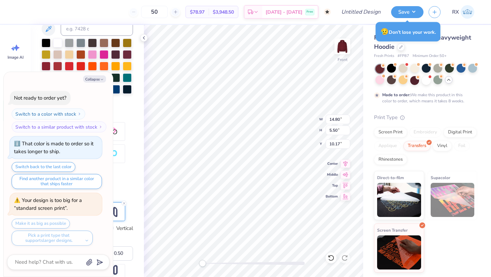
type textarea "x"
type textarea "T"
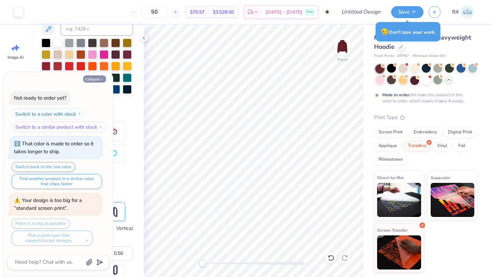
click at [92, 80] on button "Collapse" at bounding box center [94, 78] width 23 height 7
type textarea "x"
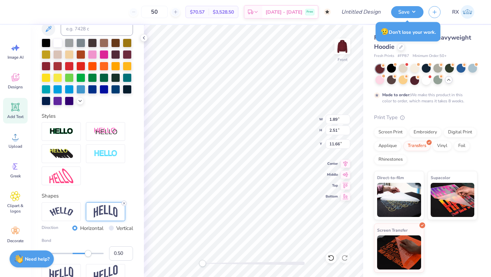
click at [124, 201] on icon at bounding box center [124, 203] width 4 height 4
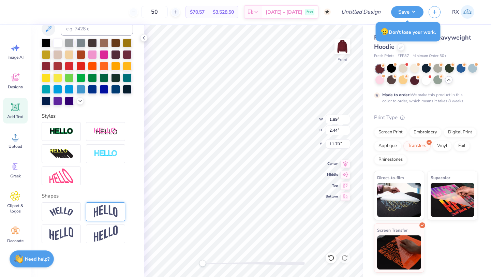
type input "2.67"
type input "2.72"
type input "11.38"
type input "2.30"
type input "2.79"
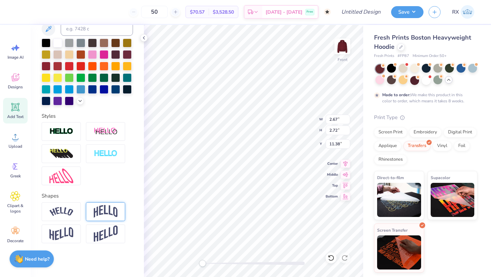
type input "11.41"
click at [38, 262] on div "Need help? Chat with us." at bounding box center [32, 257] width 44 height 17
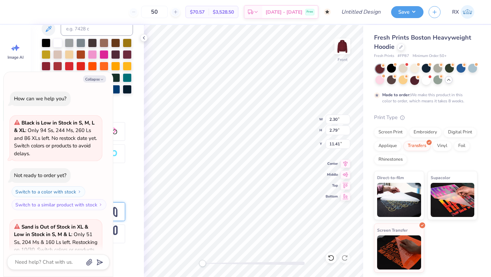
scroll to position [687, 0]
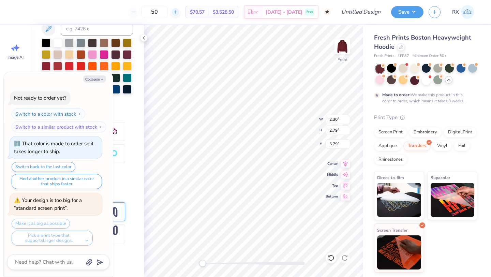
type textarea "x"
drag, startPoint x: 203, startPoint y: 263, endPoint x: 118, endPoint y: 272, distance: 85.3
click at [118, 272] on div "Art colors 50 $70.57 Per Item $3,528.50 Total Est. Delivery Nov 4 - 7 Free Desi…" at bounding box center [245, 138] width 491 height 277
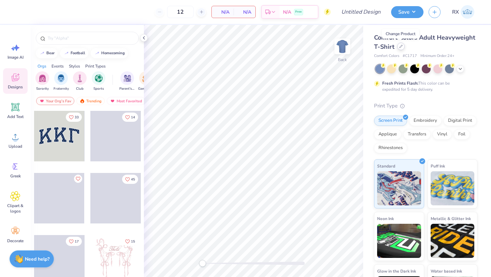
click at [399, 47] on icon at bounding box center [400, 46] width 3 height 3
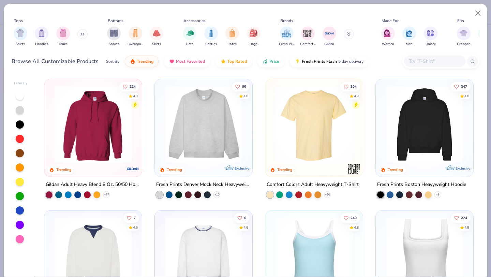
click at [419, 60] on input "text" at bounding box center [434, 61] width 52 height 8
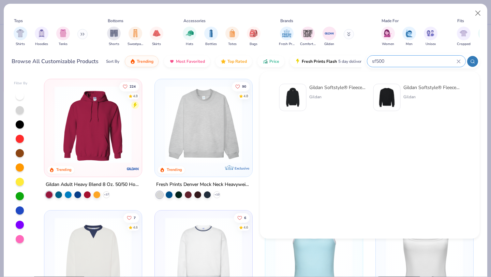
type input "sf500"
click at [340, 89] on div "Gildan Softstyle® Fleece Pullover Hooded Sweatshirt" at bounding box center [337, 87] width 57 height 7
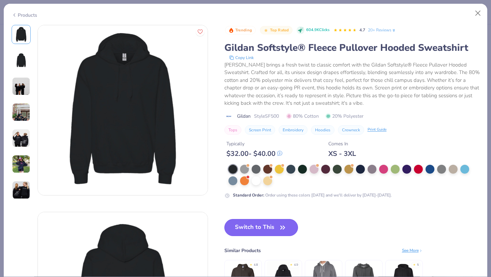
click at [269, 230] on button "Switch to This" at bounding box center [261, 227] width 74 height 17
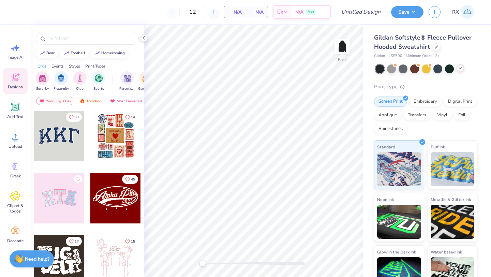
click at [459, 67] on icon at bounding box center [459, 67] width 5 height 5
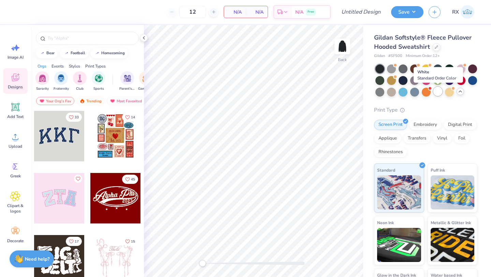
click at [435, 93] on div at bounding box center [437, 91] width 9 height 9
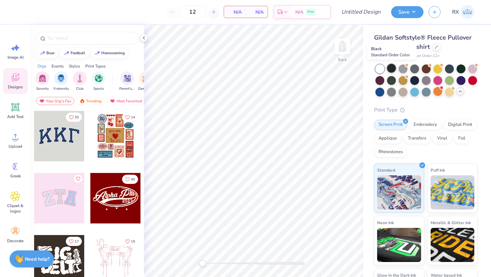
click at [389, 69] on div at bounding box center [391, 68] width 9 height 9
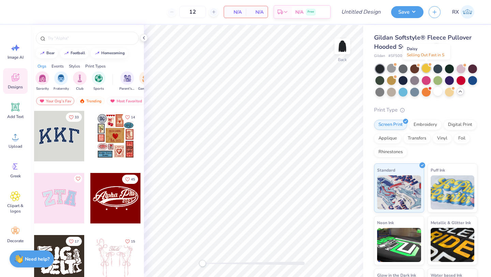
click at [421, 68] on div at bounding box center [425, 68] width 9 height 9
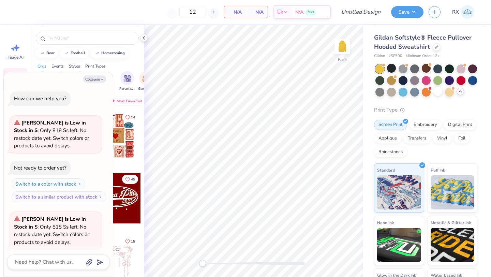
scroll to position [53, 0]
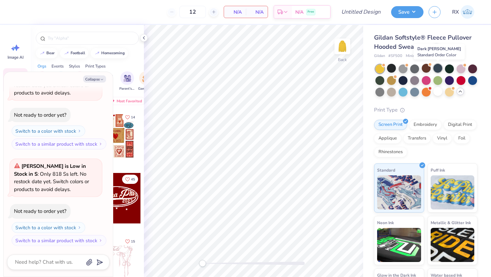
click at [441, 68] on div at bounding box center [437, 68] width 9 height 9
click at [451, 67] on div at bounding box center [449, 68] width 9 height 9
click at [466, 68] on div at bounding box center [426, 80] width 102 height 32
click at [462, 67] on div at bounding box center [460, 68] width 9 height 9
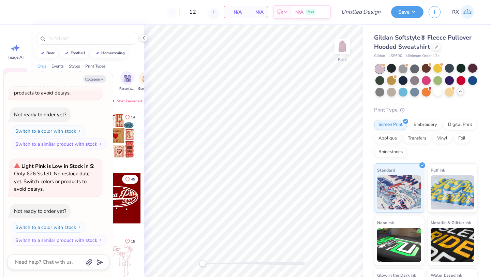
click at [472, 68] on div at bounding box center [472, 68] width 9 height 9
click at [380, 81] on div at bounding box center [379, 79] width 9 height 9
click at [395, 80] on div at bounding box center [391, 79] width 9 height 9
click at [404, 79] on div at bounding box center [402, 79] width 9 height 9
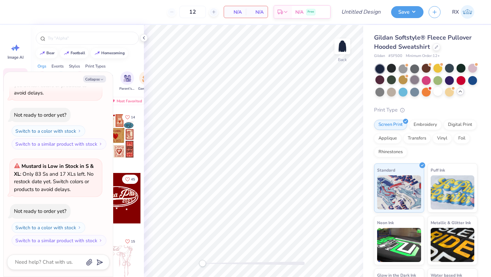
click at [415, 80] on div at bounding box center [414, 79] width 9 height 9
click at [430, 80] on div at bounding box center [425, 79] width 9 height 9
click at [439, 80] on div at bounding box center [437, 79] width 9 height 9
click at [450, 78] on div at bounding box center [449, 79] width 9 height 9
click at [461, 78] on div at bounding box center [460, 79] width 9 height 9
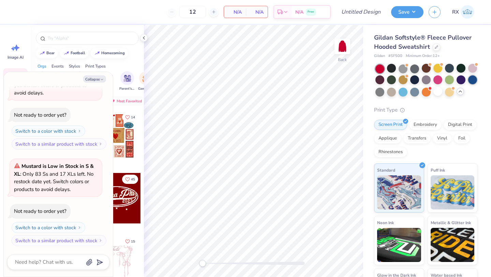
click at [474, 80] on div at bounding box center [472, 79] width 9 height 9
click at [378, 92] on div at bounding box center [379, 91] width 9 height 9
click at [391, 92] on div at bounding box center [391, 91] width 9 height 9
click at [405, 93] on div at bounding box center [402, 91] width 9 height 9
click at [412, 93] on div at bounding box center [414, 91] width 9 height 9
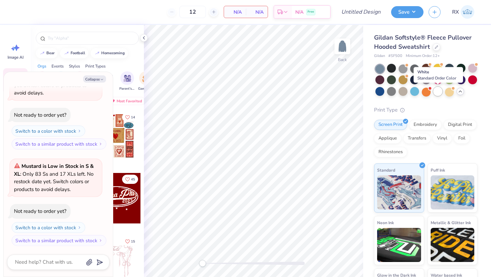
click at [437, 92] on div at bounding box center [437, 91] width 9 height 9
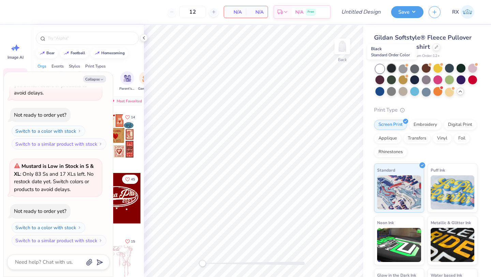
click at [390, 67] on div at bounding box center [391, 68] width 9 height 9
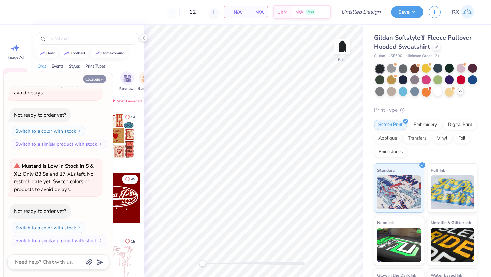
click at [102, 78] on icon "button" at bounding box center [102, 79] width 4 height 4
type textarea "x"
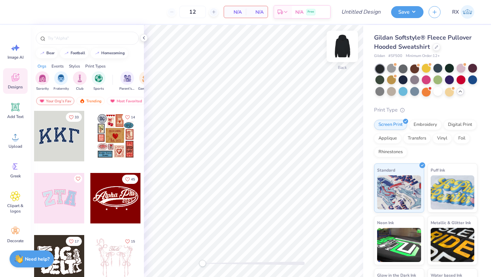
click at [337, 50] on img at bounding box center [341, 46] width 27 height 27
click at [18, 108] on icon at bounding box center [15, 107] width 8 height 8
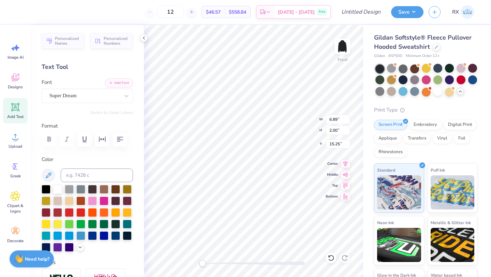
type textarea "T"
click at [86, 95] on div "Super Dream" at bounding box center [85, 95] width 72 height 11
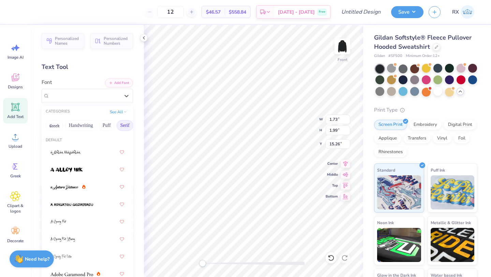
click at [125, 122] on button "Serif" at bounding box center [125, 125] width 17 height 11
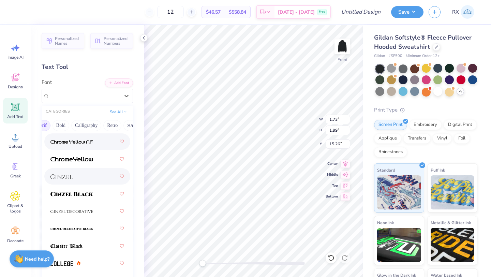
scroll to position [0, 84]
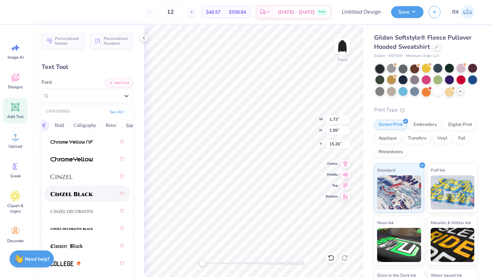
click at [98, 193] on div at bounding box center [87, 193] width 74 height 12
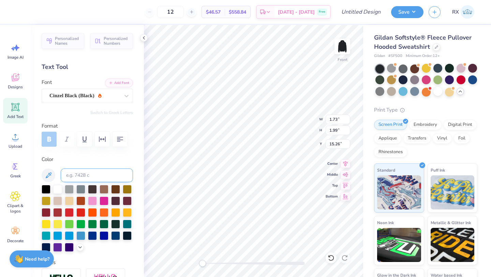
type input "2.05"
type input "2.41"
type input "14.97"
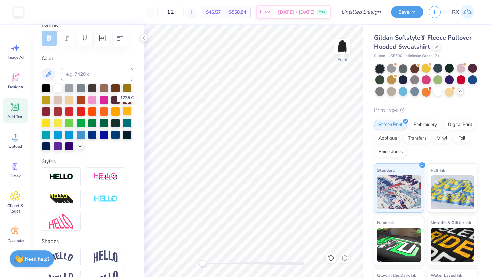
scroll to position [146, 0]
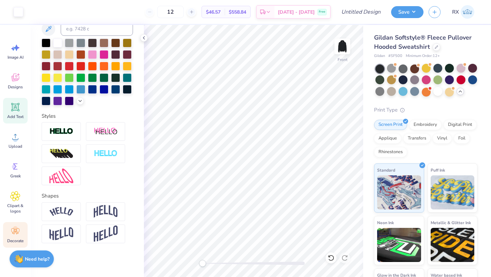
click at [16, 229] on icon at bounding box center [15, 231] width 8 height 6
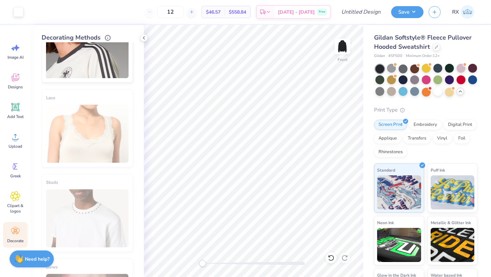
scroll to position [0, 0]
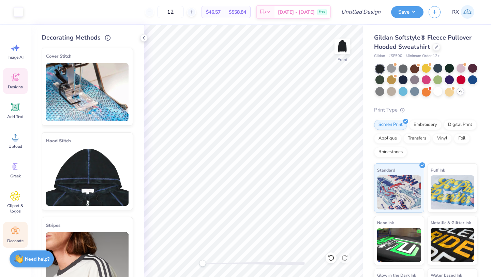
click at [17, 86] on span "Designs" at bounding box center [15, 86] width 15 height 5
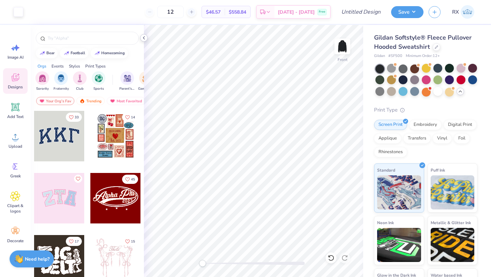
click at [143, 37] on icon at bounding box center [143, 37] width 5 height 5
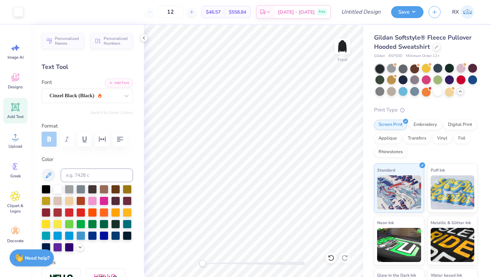
click at [40, 256] on strong "Need help?" at bounding box center [37, 257] width 25 height 6
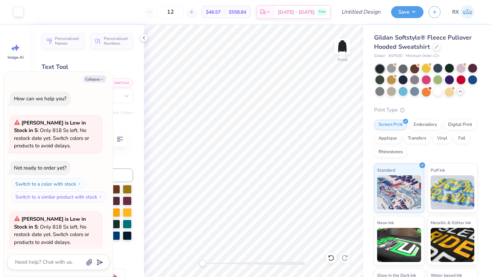
scroll to position [245, 0]
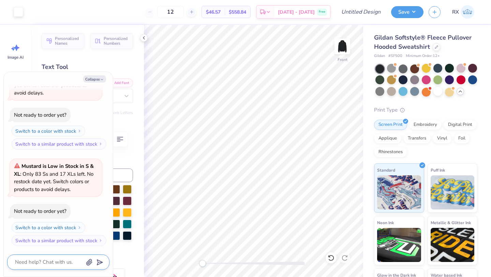
click at [55, 264] on textarea at bounding box center [48, 261] width 69 height 9
type textarea "x"
type textarea "H"
type textarea "x"
type textarea "Ho"
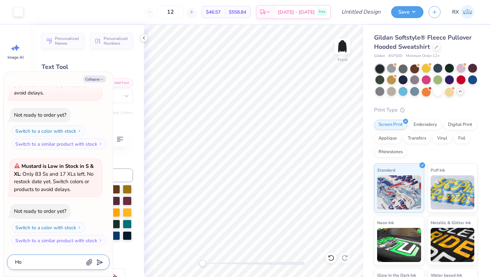
type textarea "x"
type textarea "How"
type textarea "x"
type textarea "How"
type textarea "x"
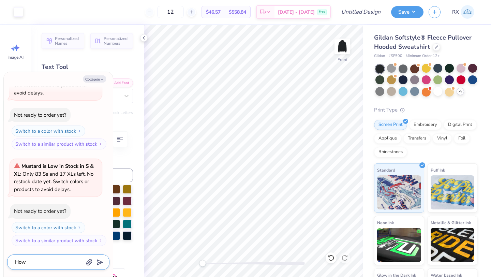
type textarea "How d"
type textarea "x"
type textarea "How do"
type textarea "x"
type textarea "How do"
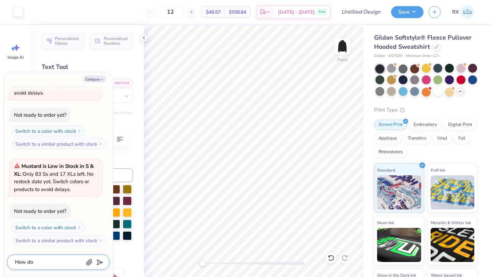
type textarea "x"
type textarea "How do I"
type textarea "x"
type textarea "How do I"
drag, startPoint x: 203, startPoint y: 262, endPoint x: 221, endPoint y: 261, distance: 18.1
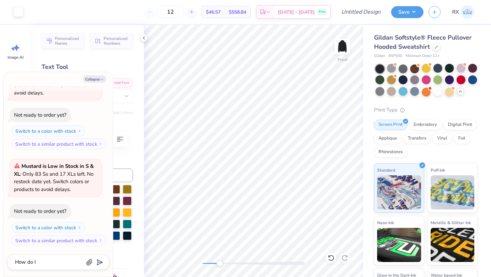
click at [221, 261] on div "Accessibility label" at bounding box center [219, 263] width 7 height 7
drag, startPoint x: 222, startPoint y: 260, endPoint x: 219, endPoint y: 262, distance: 3.9
click at [219, 262] on div "Accessibility label" at bounding box center [219, 263] width 7 height 7
click at [101, 81] on icon "button" at bounding box center [102, 79] width 4 height 4
type textarea "x"
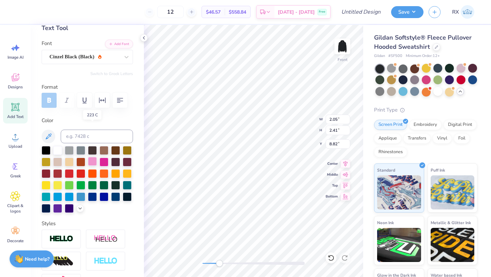
scroll to position [146, 0]
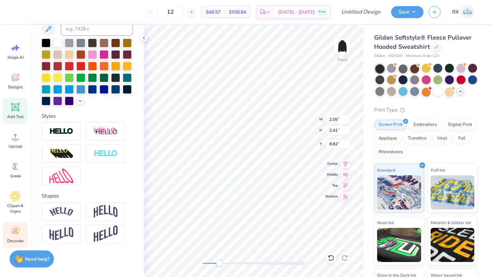
click at [14, 227] on circle at bounding box center [15, 228] width 5 height 5
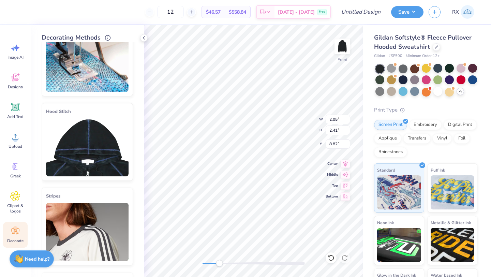
scroll to position [0, 0]
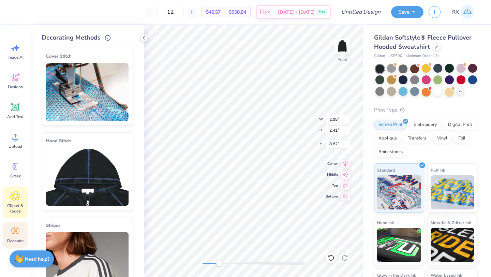
click at [16, 194] on icon at bounding box center [15, 196] width 4 height 4
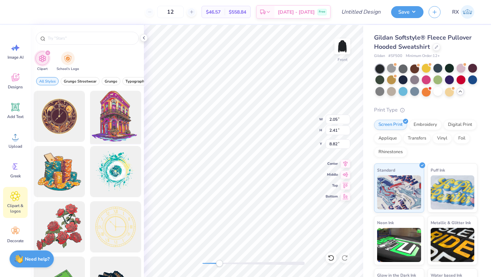
click at [105, 105] on div at bounding box center [115, 116] width 56 height 56
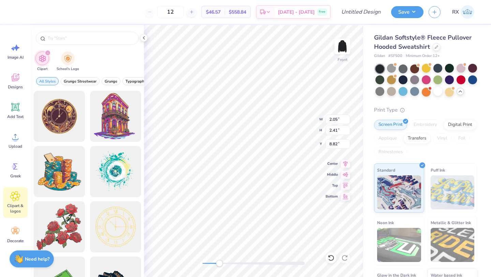
type input "15.00"
type input "16.91"
type input "7.80"
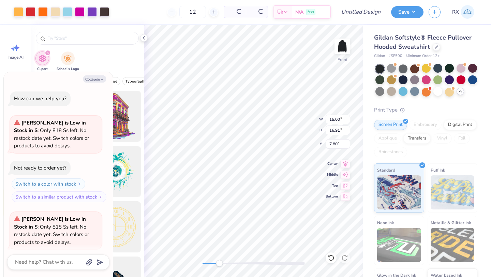
scroll to position [313, 0]
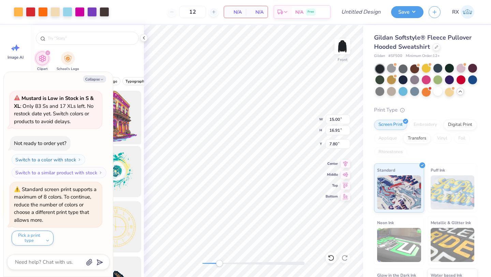
click at [137, 129] on div "Art colors 12 N/A Per Item N/A Total Est. Delivery N/A Free Design Title Save R…" at bounding box center [245, 138] width 491 height 277
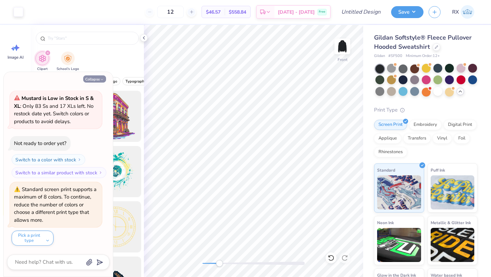
click at [102, 79] on icon "button" at bounding box center [102, 79] width 4 height 4
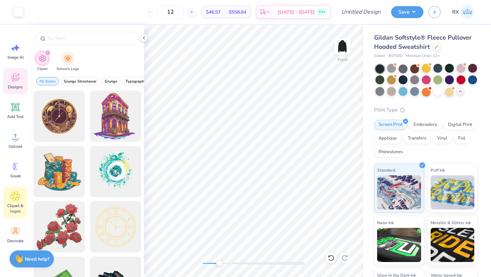
click at [16, 80] on icon at bounding box center [15, 78] width 6 height 5
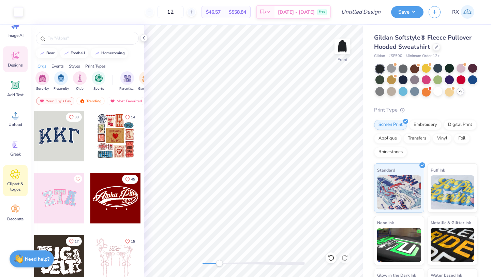
scroll to position [0, 0]
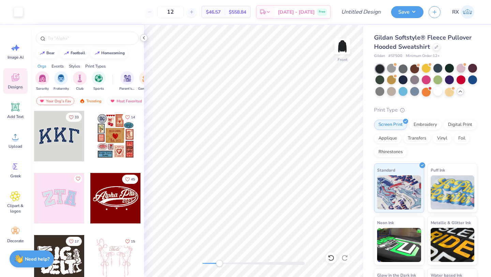
click at [146, 39] on icon at bounding box center [143, 37] width 5 height 5
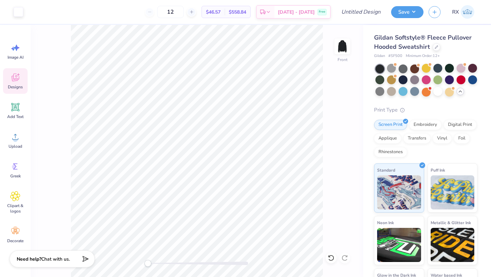
drag, startPoint x: 162, startPoint y: 262, endPoint x: 147, endPoint y: 262, distance: 15.3
click at [147, 262] on div "Accessibility label" at bounding box center [147, 263] width 7 height 7
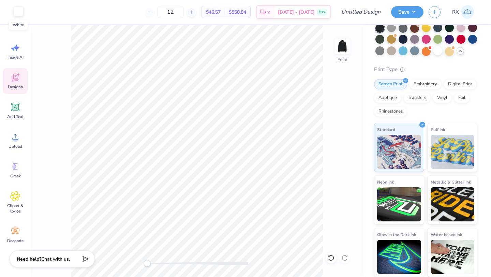
click at [18, 9] on div at bounding box center [19, 11] width 10 height 10
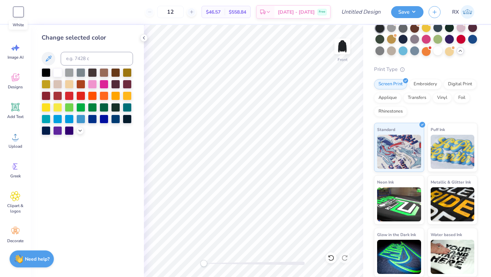
click at [18, 9] on div at bounding box center [19, 12] width 10 height 10
click at [143, 37] on icon at bounding box center [143, 37] width 5 height 5
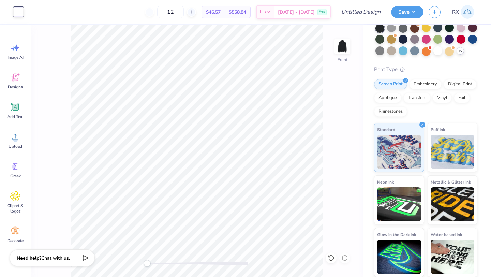
click at [63, 258] on span "Chat with us." at bounding box center [55, 257] width 29 height 6
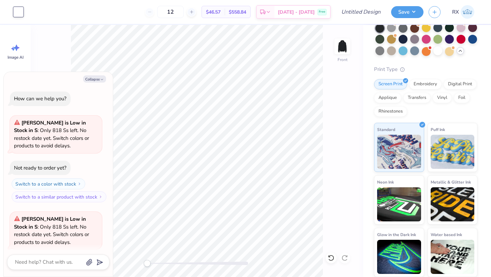
scroll to position [313, 0]
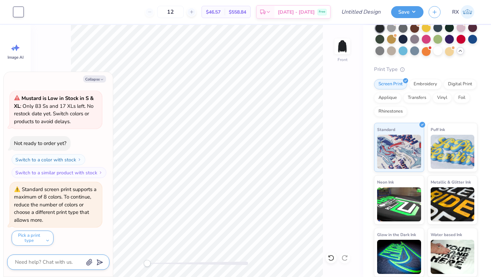
click at [61, 263] on textarea at bounding box center [48, 261] width 69 height 9
type textarea "x"
type textarea "H"
type textarea "x"
type textarea "Ho"
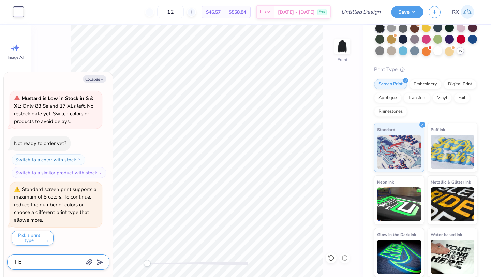
type textarea "x"
type textarea "How"
type textarea "x"
type textarea "How"
type textarea "x"
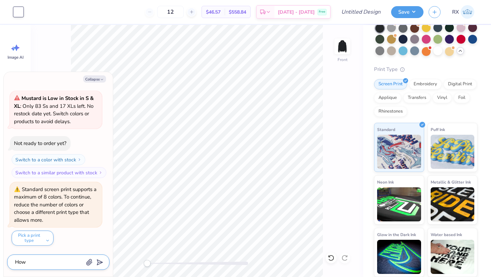
type textarea "How d"
type textarea "x"
type textarea "How do"
type textarea "x"
type textarea "How do"
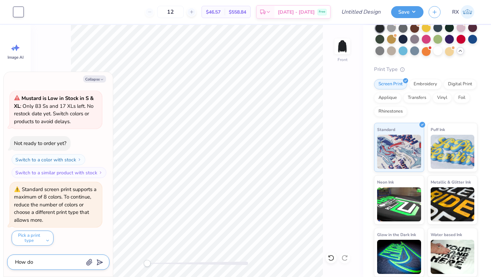
type textarea "x"
type textarea "How do I"
type textarea "x"
type textarea "How do I"
type textarea "x"
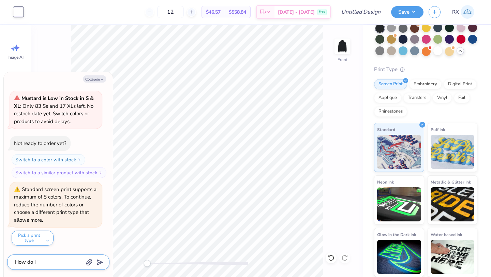
type textarea "How do I d"
type textarea "x"
type textarea "How do I do"
type textarea "x"
type textarea "How do I do"
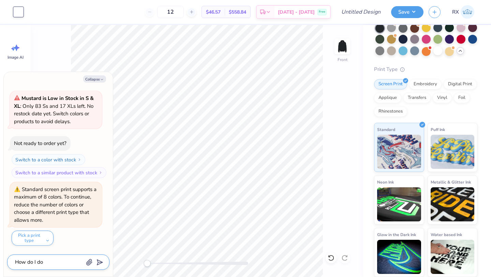
type textarea "x"
type textarea "How do I do a"
type textarea "x"
type textarea "How do I do a"
type textarea "x"
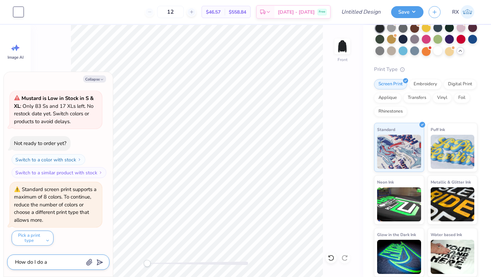
type textarea "How do I do a s"
type textarea "x"
type textarea "How do I do a sl"
type textarea "x"
type textarea "How do I do a sle"
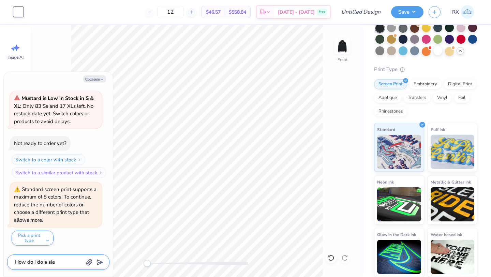
type textarea "x"
type textarea "How do I do a slee"
type textarea "x"
type textarea "How do I do a sleeve"
type textarea "x"
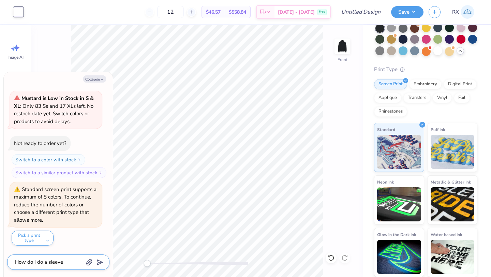
type textarea "How do I do a sleeve"
type textarea "x"
type textarea "How do I do a sleeve d"
type textarea "x"
type textarea "How do I do a sleeve de"
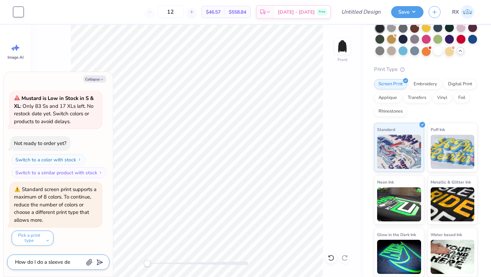
type textarea "x"
type textarea "How do I do a sleeve des"
type textarea "x"
type textarea "How do I do a sleeve desi"
type textarea "x"
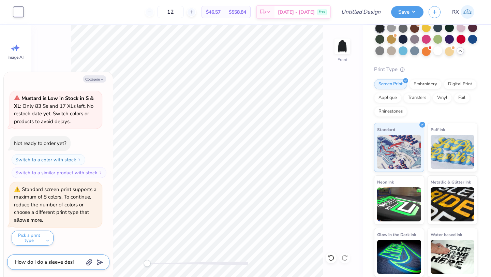
type textarea "How do I do a sleeve desig"
type textarea "x"
type textarea "How do I do a sleeve design"
type textarea "x"
type textarea "How do I do a sleeve design?"
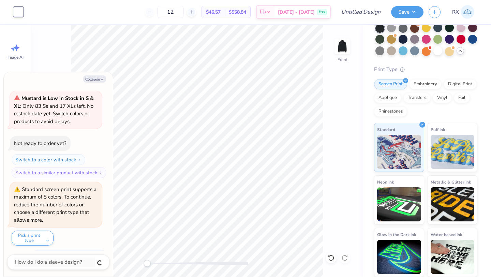
scroll to position [331, 0]
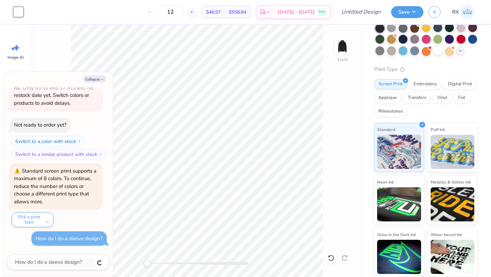
type textarea "x"
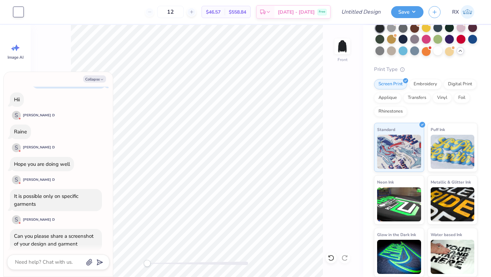
scroll to position [540, 0]
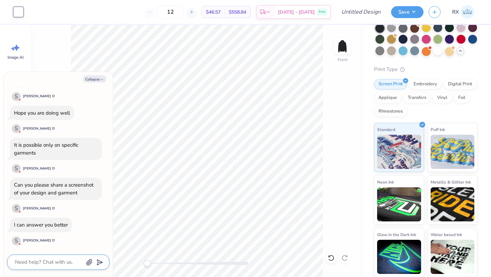
click at [64, 265] on textarea at bounding box center [48, 261] width 69 height 9
click at [89, 262] on icon "button" at bounding box center [89, 262] width 7 height 7
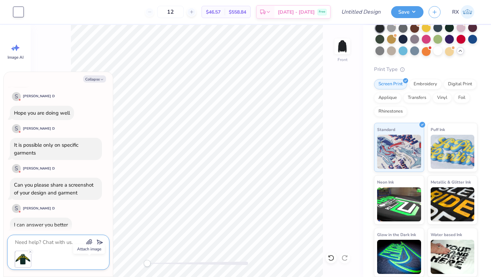
click at [50, 240] on textarea at bounding box center [48, 241] width 69 height 9
type textarea "x"
type textarea "t"
type textarea "x"
type textarea "th"
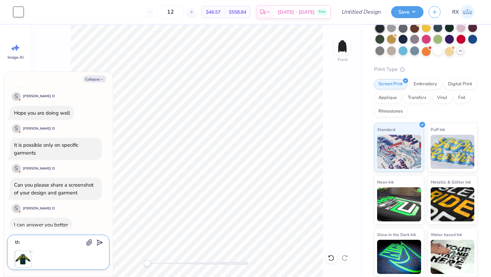
type textarea "x"
type textarea "the"
type textarea "x"
type textarea "the"
type textarea "x"
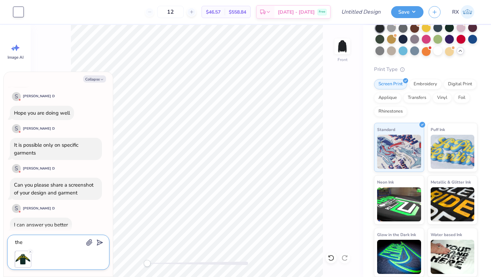
type textarea "the c"
type textarea "x"
type textarea "the cl"
type textarea "x"
type textarea "the cli"
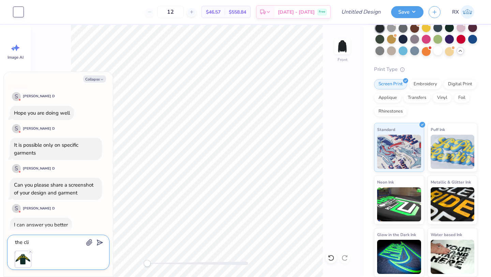
type textarea "x"
type textarea "the clie"
type textarea "x"
type textarea "the clien"
type textarea "x"
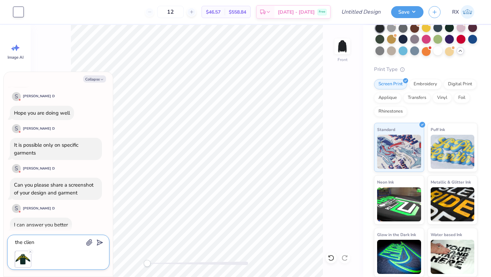
type textarea "the client"
click at [26, 238] on textarea "the client" at bounding box center [48, 241] width 69 height 9
type textarea "x"
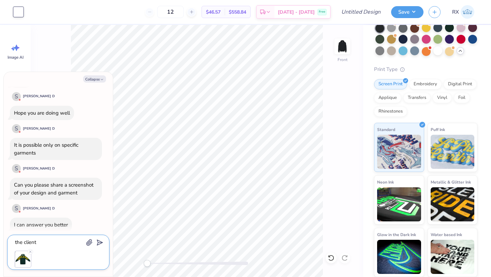
type textarea "H"
type textarea "x"
type textarea "Hi"
type textarea "x"
type textarea "Hi!"
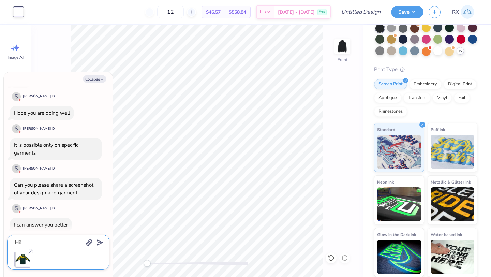
type textarea "x"
type textarea "Hi!"
type textarea "x"
type textarea "Hi! I"
type textarea "x"
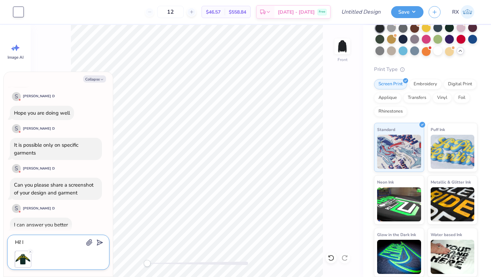
type textarea "Hi! I'"
type textarea "x"
type textarea "Hi! I'm"
type textarea "x"
type textarea "Hi! I'm"
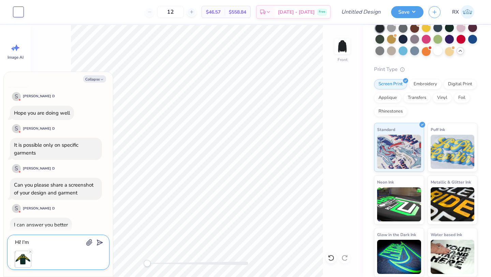
type textarea "x"
type textarea "Hi! I'm d"
type textarea "x"
type textarea "Hi! I'm do"
type textarea "x"
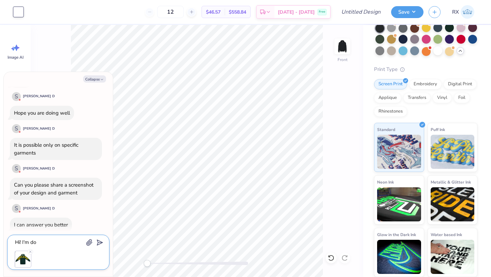
type textarea "Hi! I'm doi"
type textarea "x"
type textarea "Hi! I'm doin"
type textarea "x"
type textarea "Hi! I'm doing"
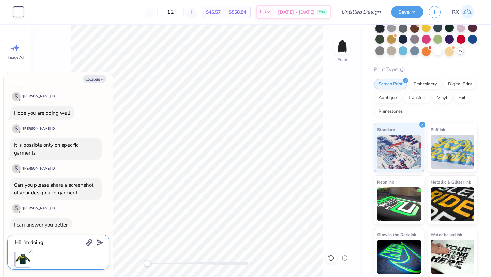
type textarea "x"
type textarea "Hi! I'm doing w"
type textarea "x"
type textarea "Hi! I'm doing we"
type textarea "x"
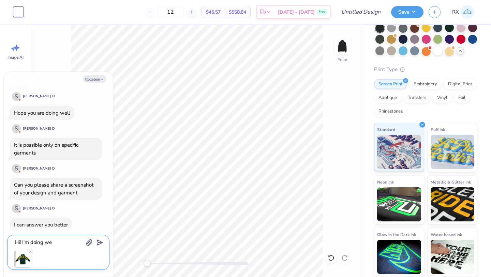
type textarea "Hi! I'm doing wel"
type textarea "x"
type textarea "Hi! I'm doing well"
type textarea "x"
type textarea "Hi! I'm doing wel"
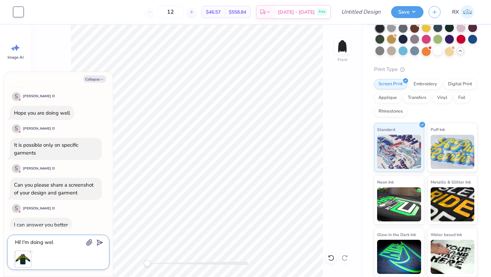
type textarea "x"
type textarea "Hi! I'm doing we"
type textarea "x"
type textarea "Hi! I'm doing w"
type textarea "x"
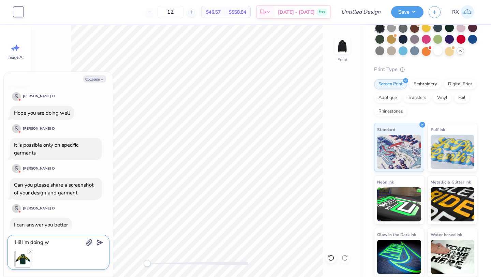
type textarea "Hi! I'm doing"
type textarea "x"
type textarea "Hi! I'm doing"
type textarea "x"
type textarea "Hi! I'm doin"
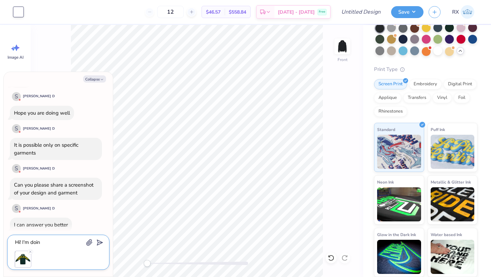
type textarea "x"
type textarea "Hi! I'm doi"
type textarea "x"
type textarea "Hi! I'm do"
type textarea "x"
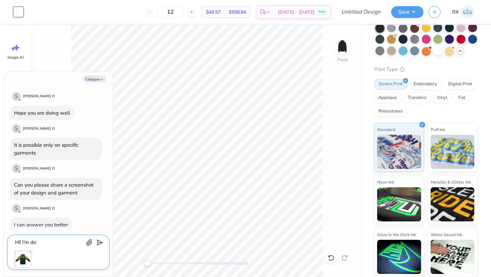
type textarea "Hi! I'm d"
type textarea "x"
type textarea "Hi! I'm"
type textarea "x"
type textarea "Hi! I'm"
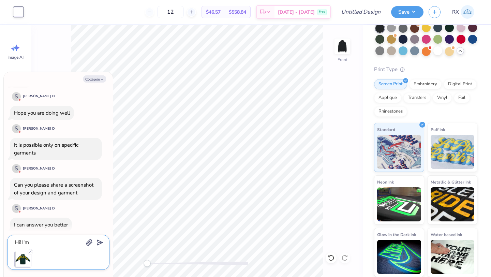
type textarea "x"
type textarea "Hi! I'"
type textarea "x"
type textarea "Hi! I"
type textarea "x"
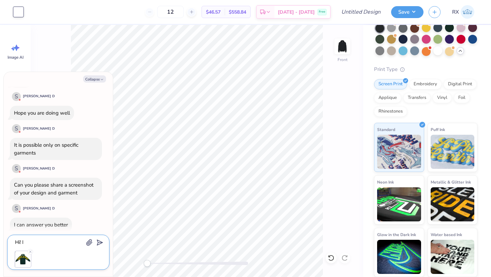
type textarea "Hi!"
type textarea "x"
type textarea "Hi! T"
type textarea "x"
type textarea "Hi! Th"
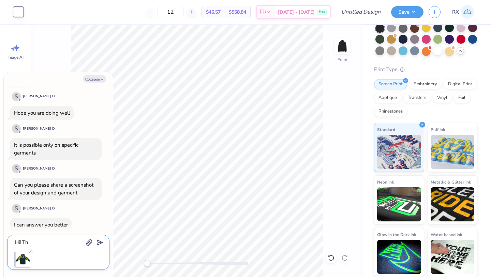
type textarea "x"
type textarea "Hi! The"
type textarea "x"
type textarea "Hi! The"
type textarea "x"
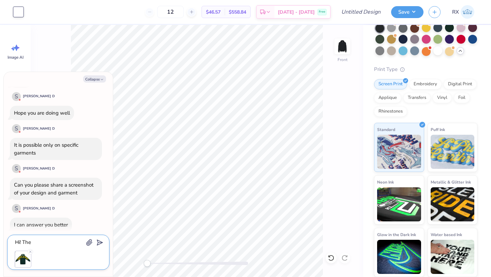
type textarea "Hi! The c"
type textarea "x"
type textarea "Hi! The cl"
type textarea "x"
type textarea "Hi! The cli"
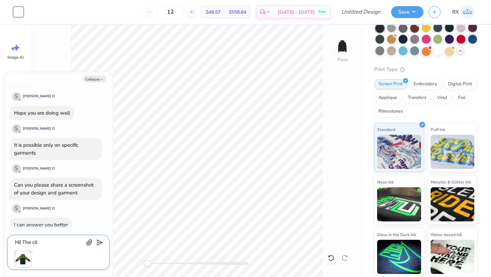
type textarea "x"
type textarea "Hi! The clien"
type textarea "x"
type textarea "Hi! The client"
type textarea "x"
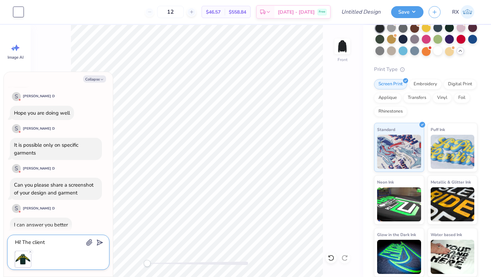
type textarea "Hi! The client"
type textarea "x"
type textarea "Hi! The client s"
type textarea "x"
type textarea "Hi! The client se"
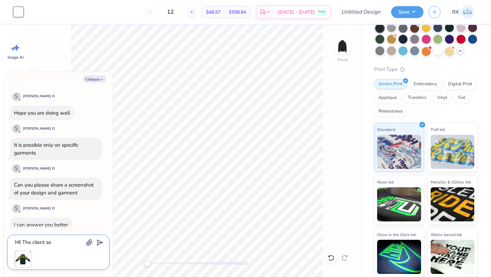
type textarea "x"
type textarea "Hi! The client sen"
type textarea "x"
type textarea "Hi! The client sent"
type textarea "x"
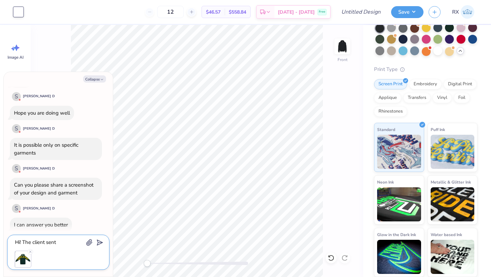
type textarea "Hi! The client sent"
type textarea "x"
type textarea "Hi! The client sent m"
type textarea "x"
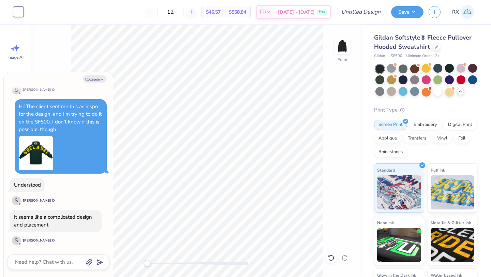
scroll to position [730, 0]
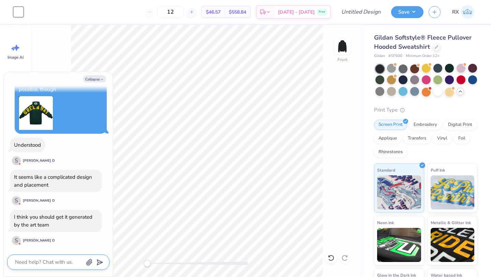
click at [57, 260] on textarea at bounding box center [48, 261] width 69 height 9
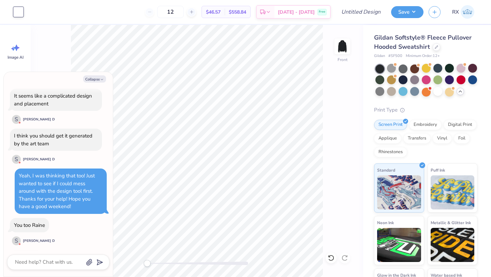
scroll to position [844, 0]
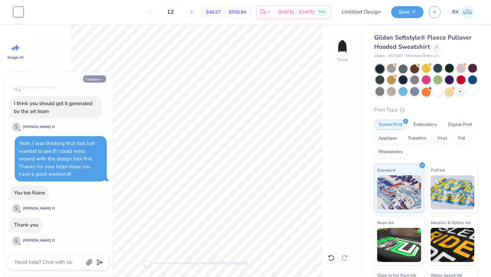
click at [94, 77] on button "Collapse" at bounding box center [94, 78] width 23 height 7
